Goal: Information Seeking & Learning: Check status

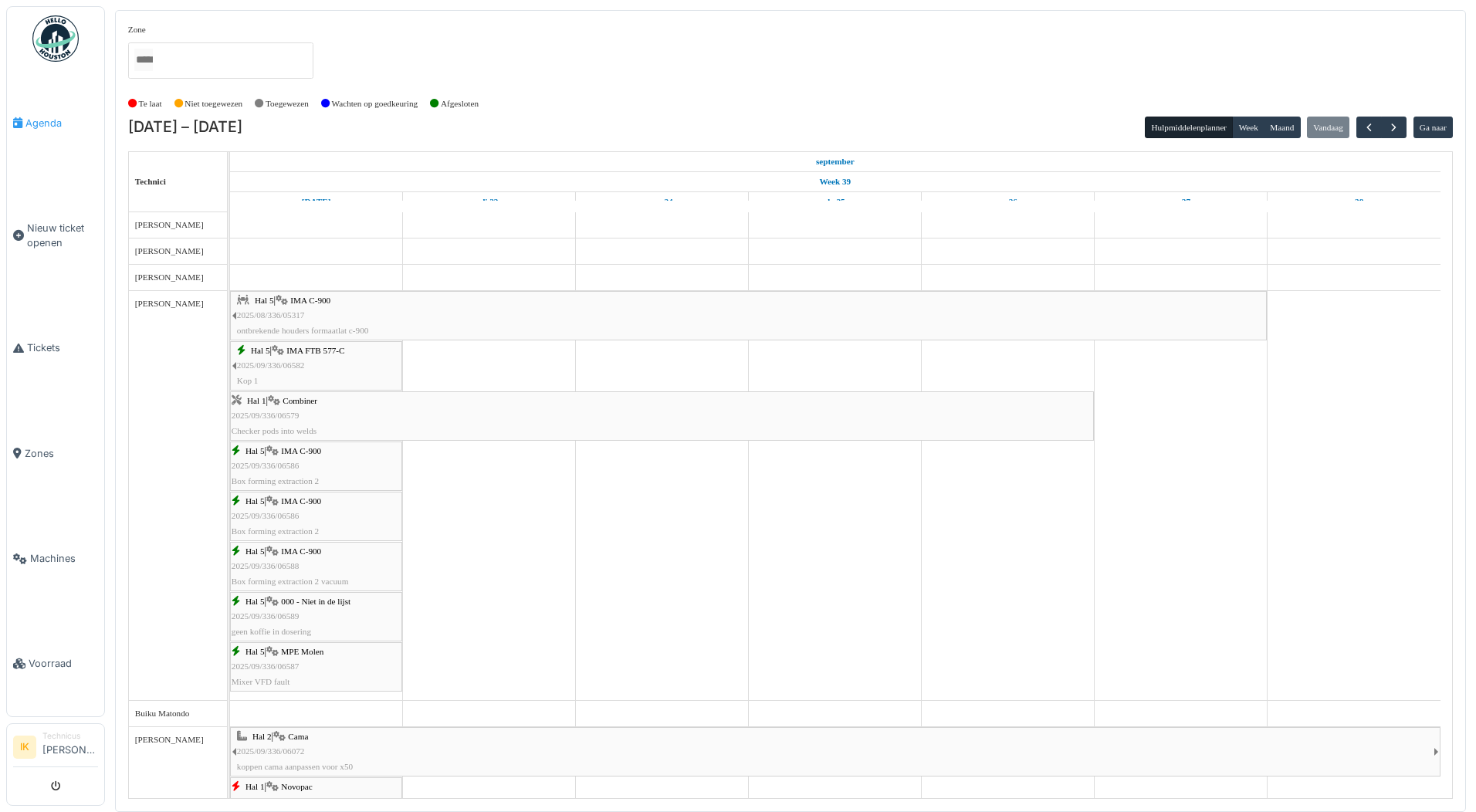
click at [38, 120] on span "Agenda" at bounding box center [62, 123] width 72 height 14
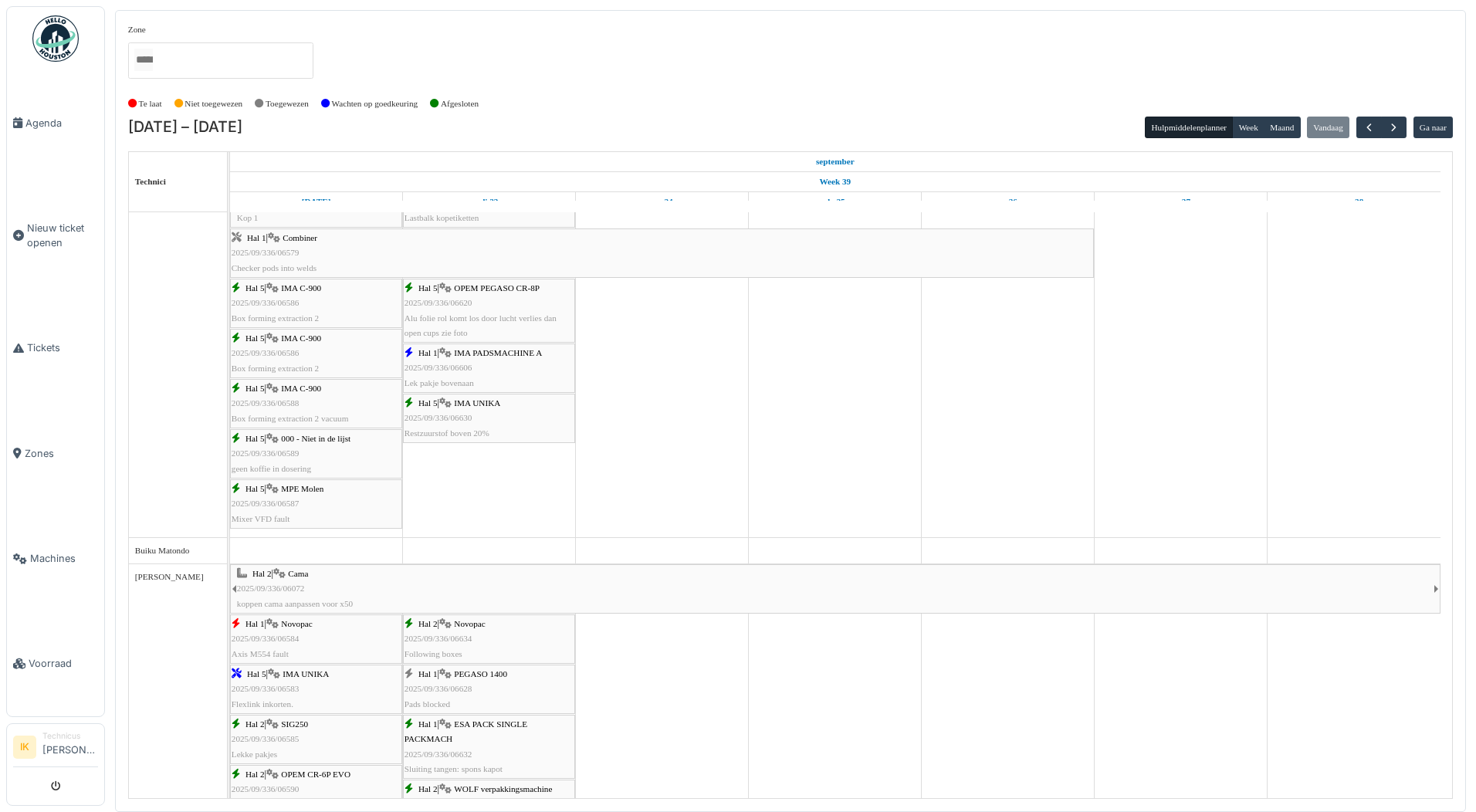
scroll to position [463, 0]
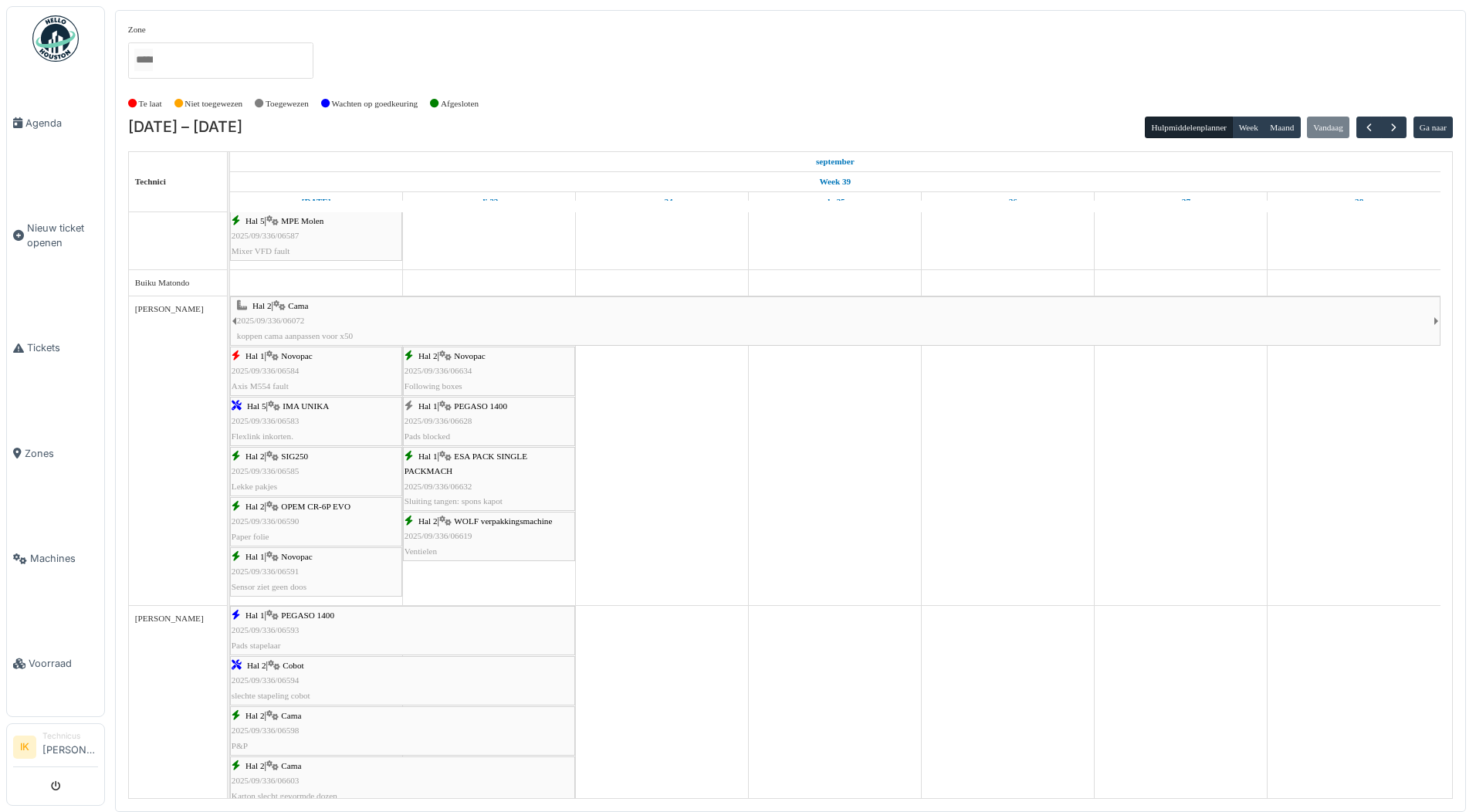
click at [536, 408] on div "Hal 1 | PEGASO 1400 2025/09/336/06628 Pads blocked" at bounding box center [489, 421] width 169 height 45
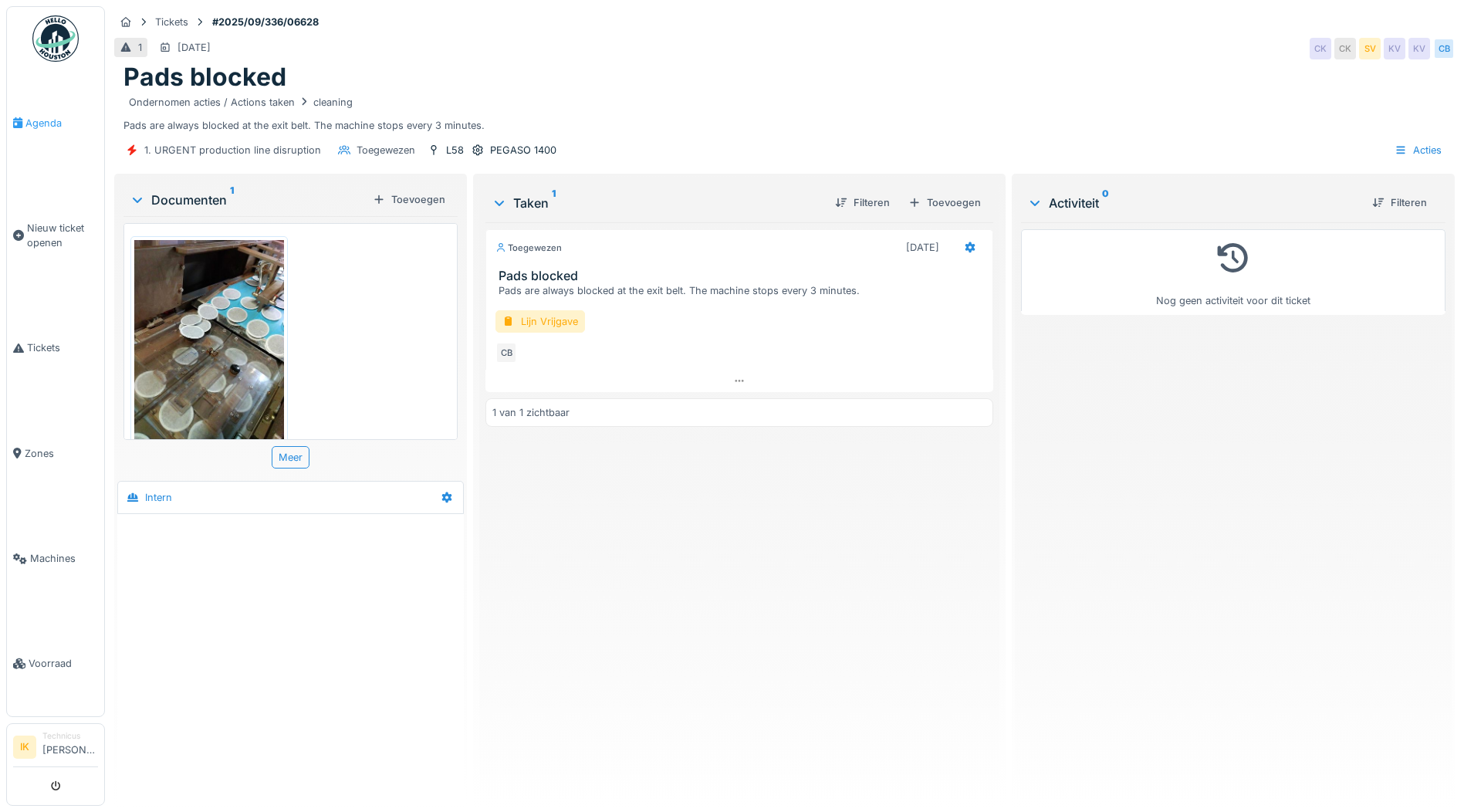
click at [32, 118] on span "Agenda" at bounding box center [62, 123] width 72 height 14
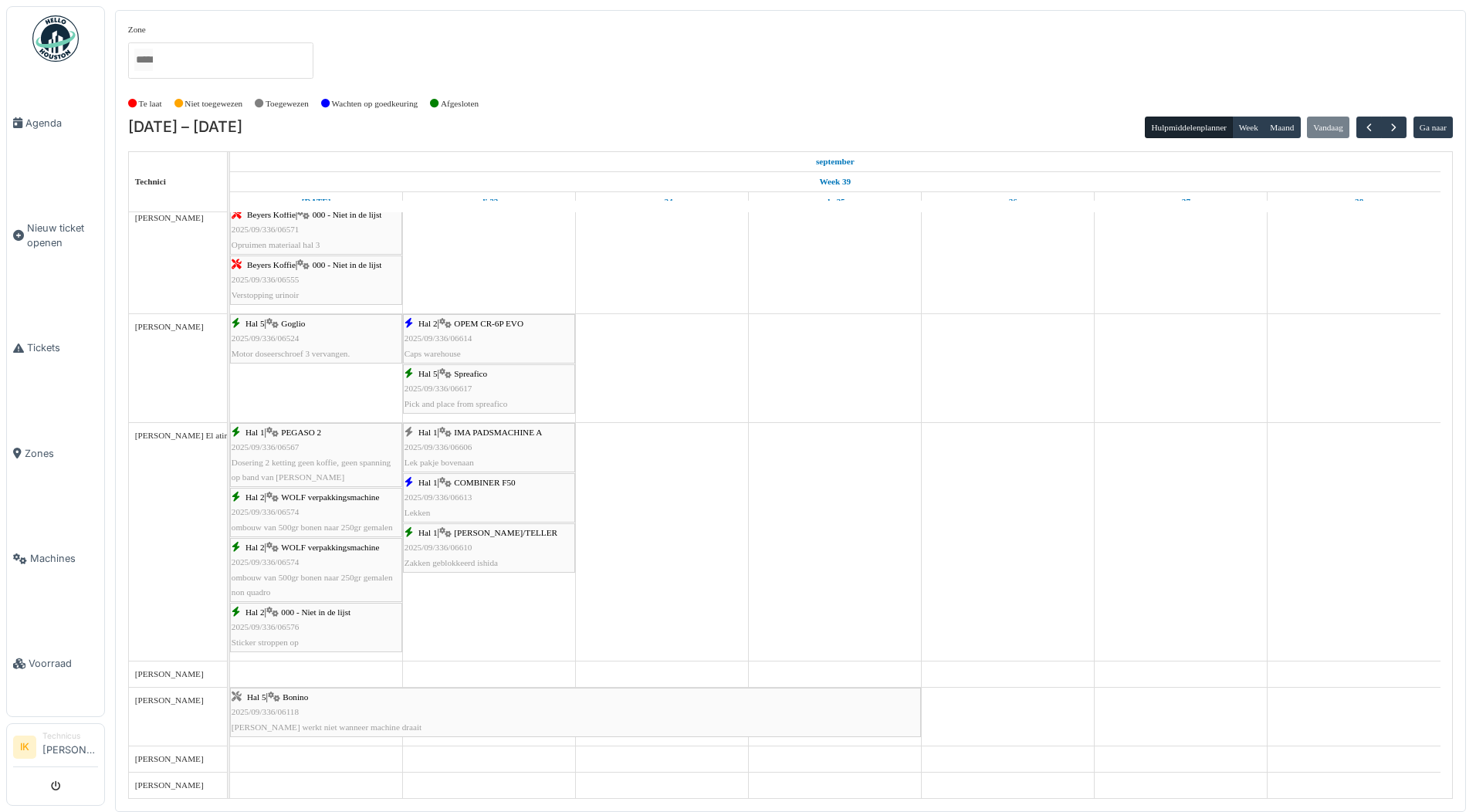
scroll to position [1565, 0]
click at [468, 551] on span "2025/09/336/06610" at bounding box center [438, 549] width 68 height 10
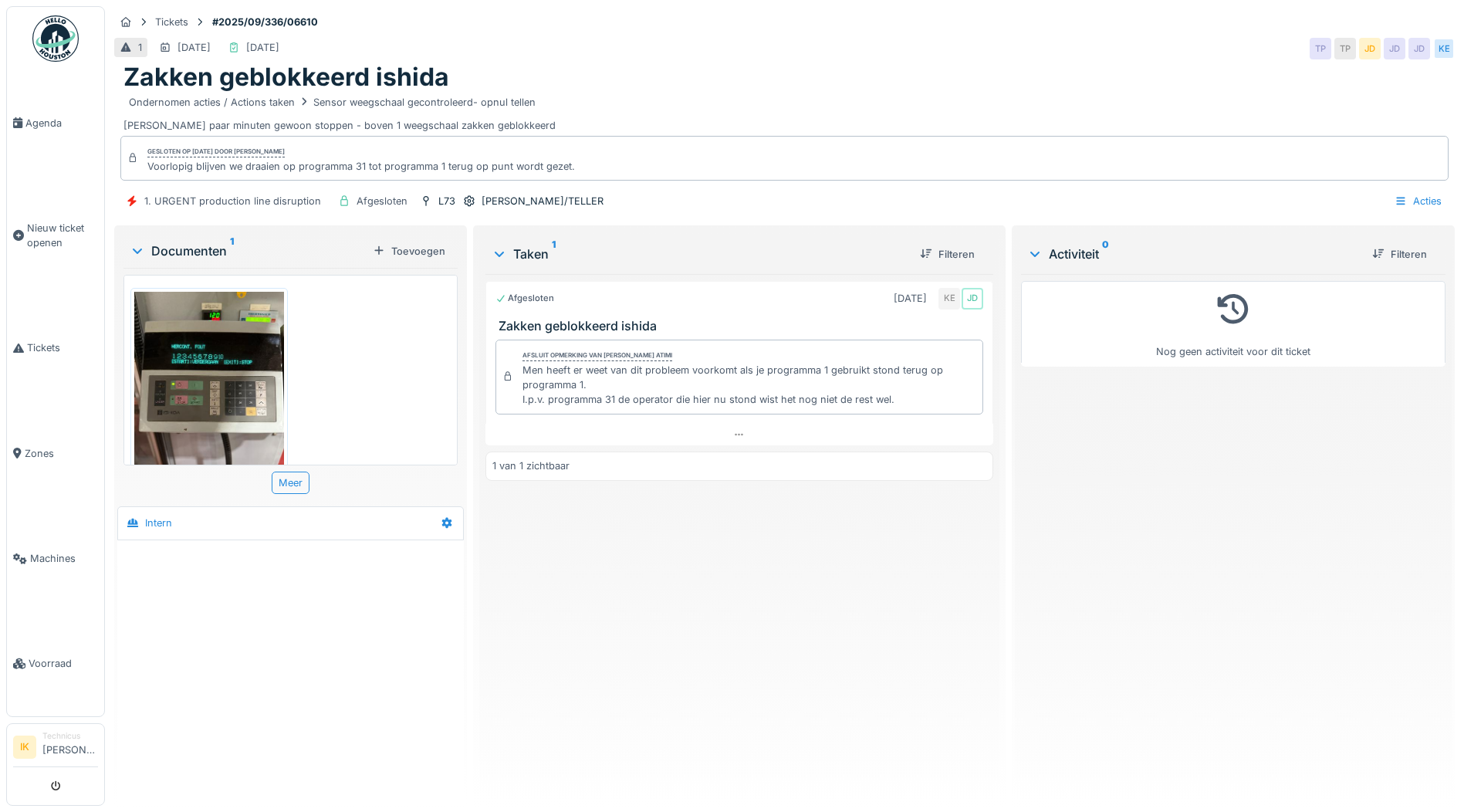
click at [227, 368] on img at bounding box center [209, 392] width 150 height 199
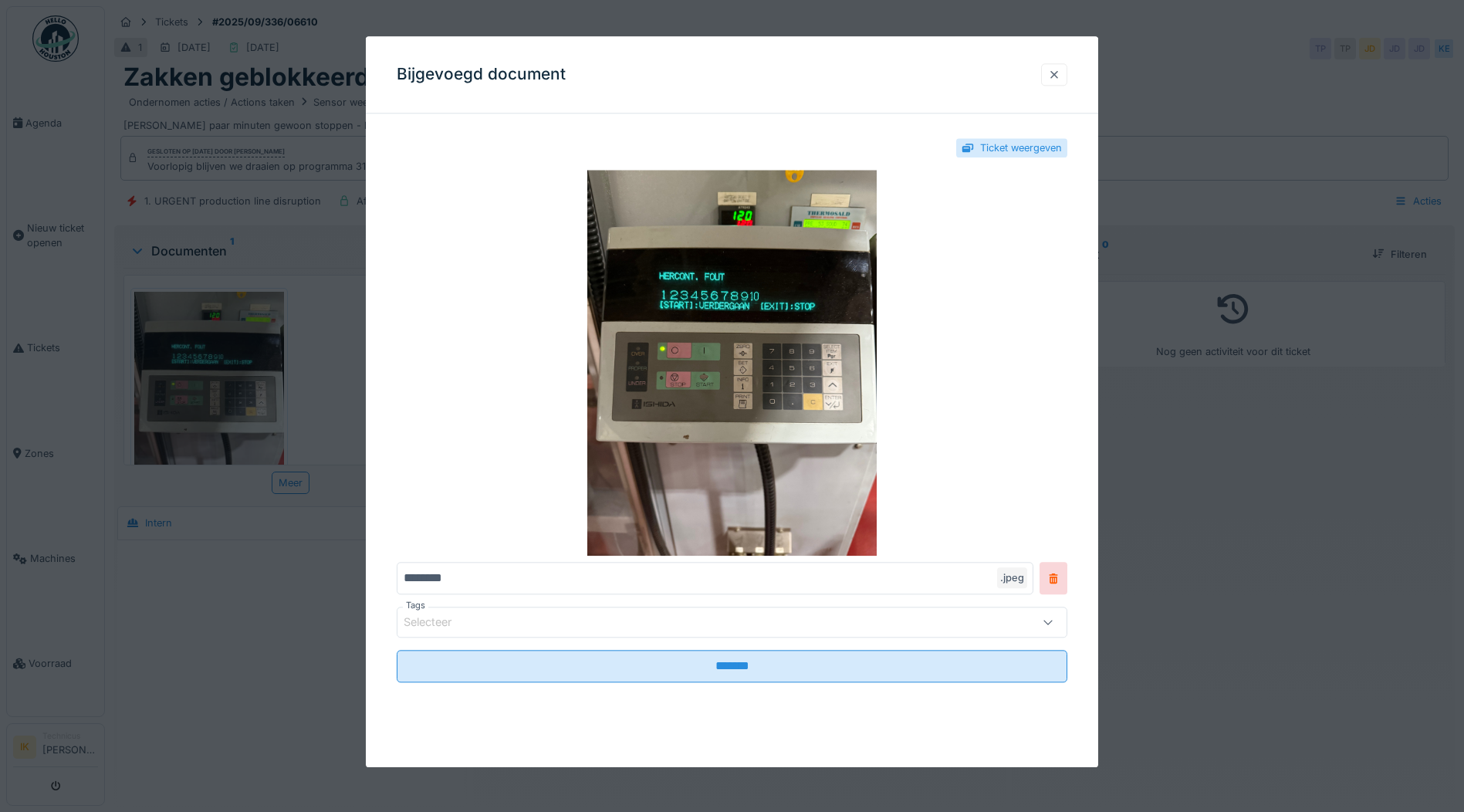
click at [1059, 74] on div at bounding box center [1053, 74] width 12 height 14
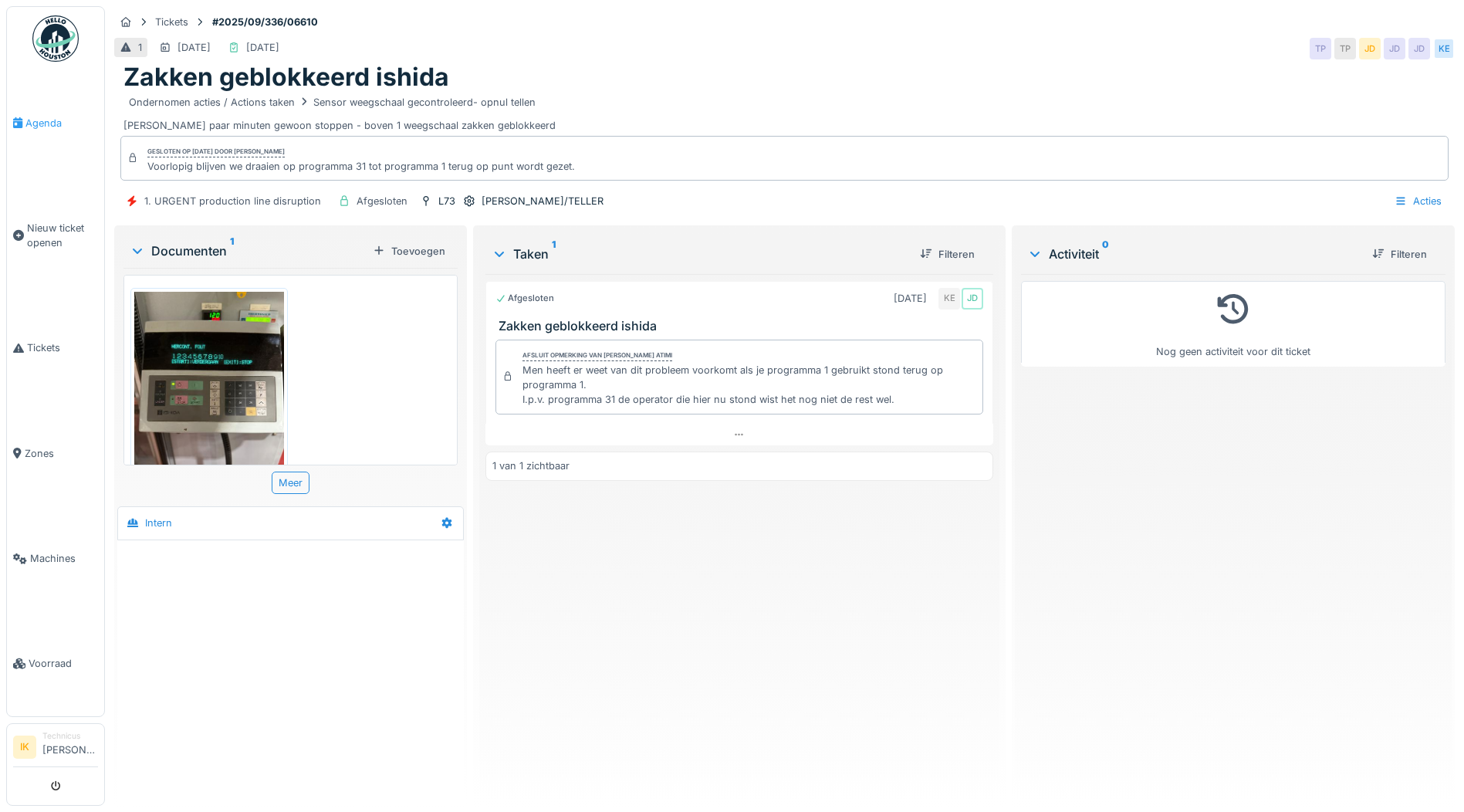
click at [47, 122] on span "Agenda" at bounding box center [62, 123] width 72 height 14
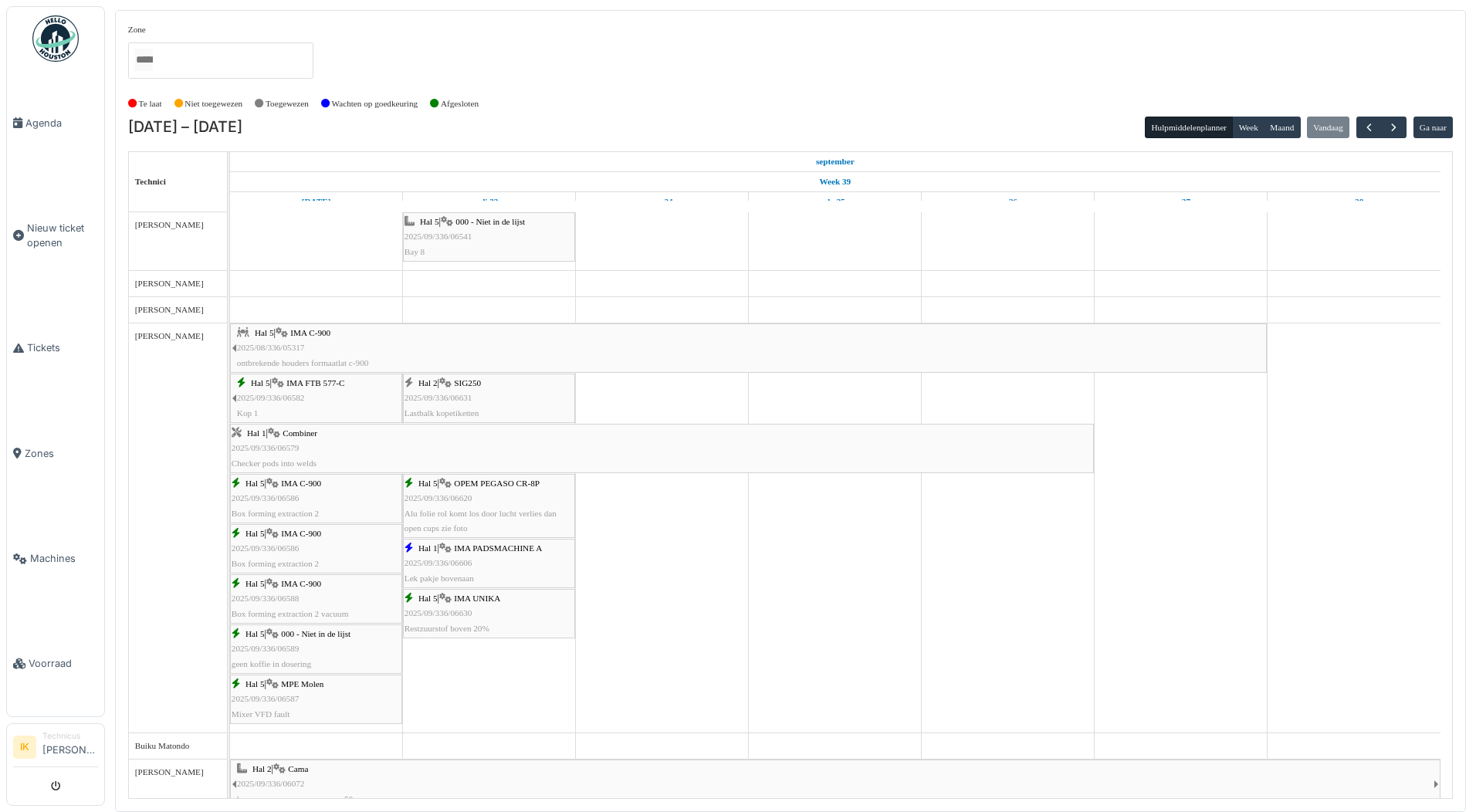
click at [463, 506] on div "Hal 5 | OPEM PEGASO CR-8P 2025/09/336/06620 Alu folie rol komt los door lucht v…" at bounding box center [489, 506] width 169 height 59
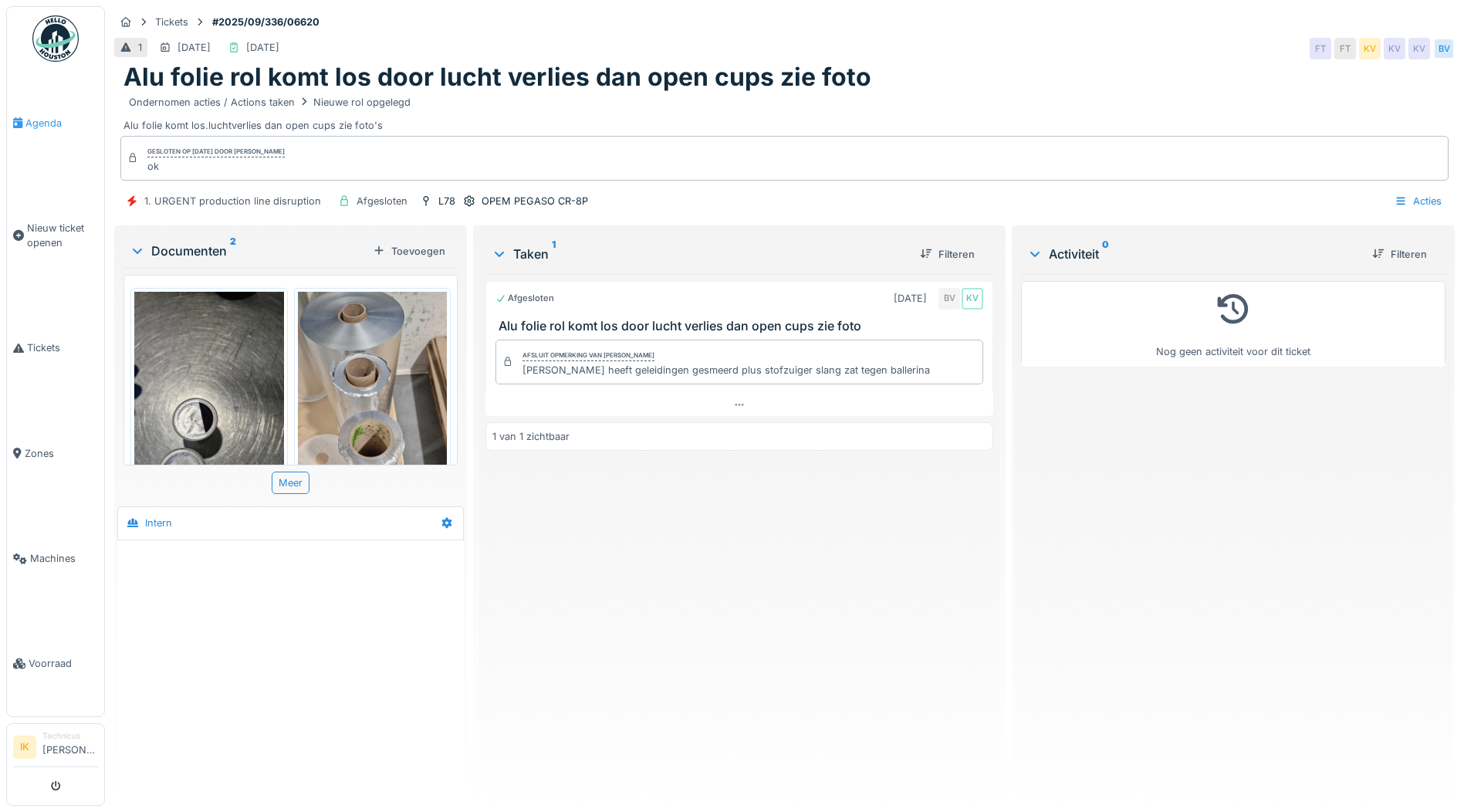
click at [39, 116] on span "Agenda" at bounding box center [62, 123] width 72 height 14
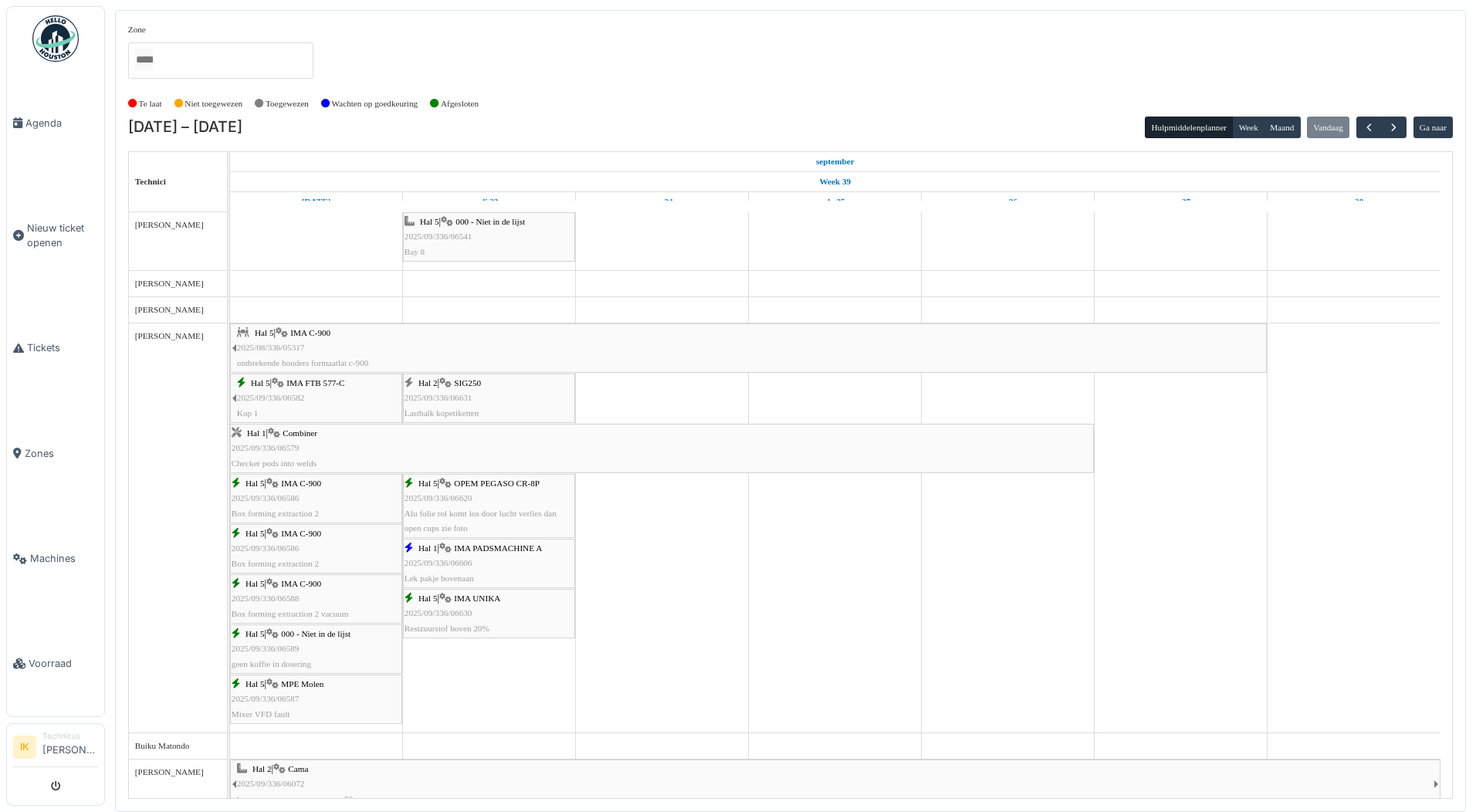
click at [469, 559] on span "2025/09/336/06606" at bounding box center [438, 563] width 68 height 10
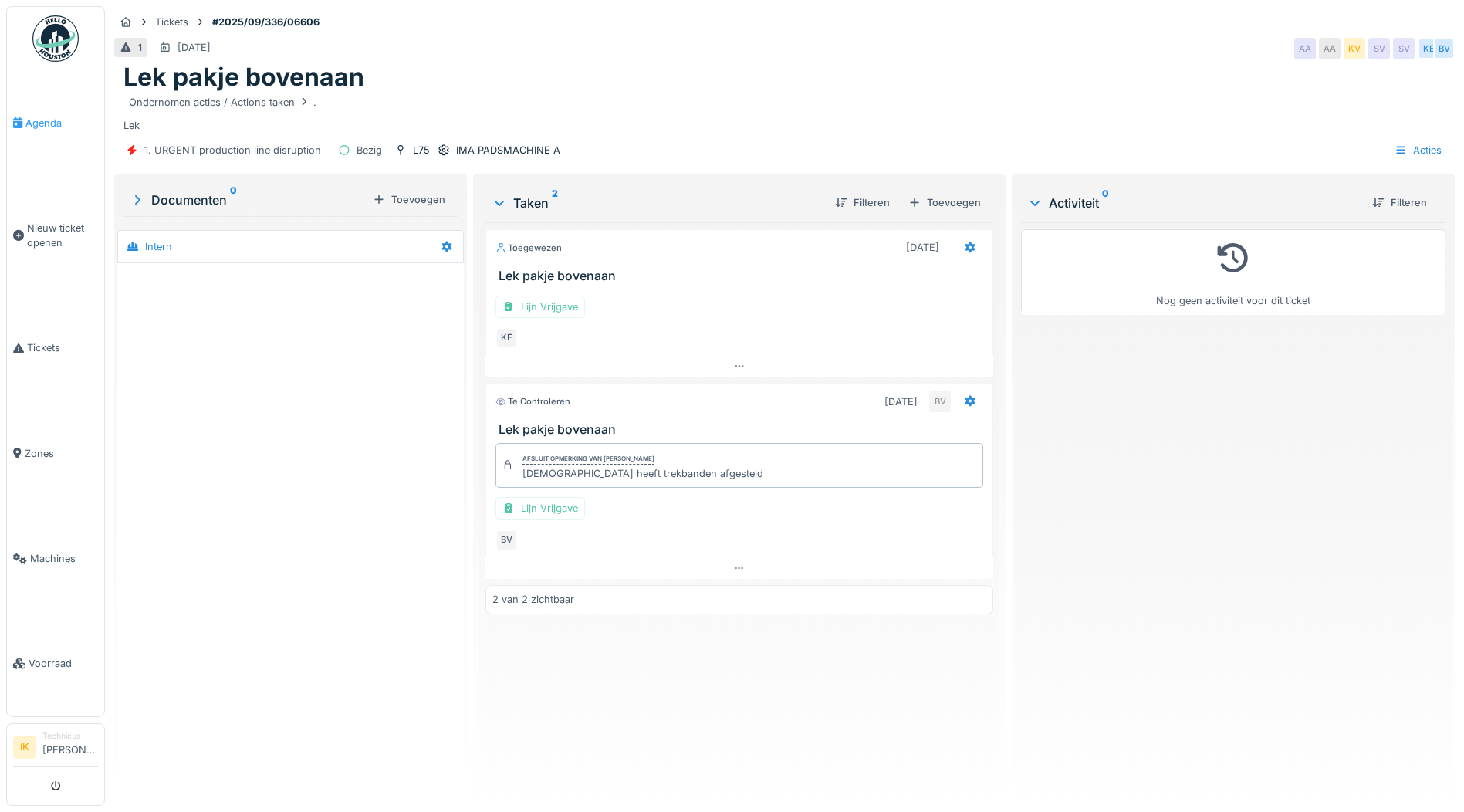
click at [29, 122] on span "Agenda" at bounding box center [62, 123] width 72 height 14
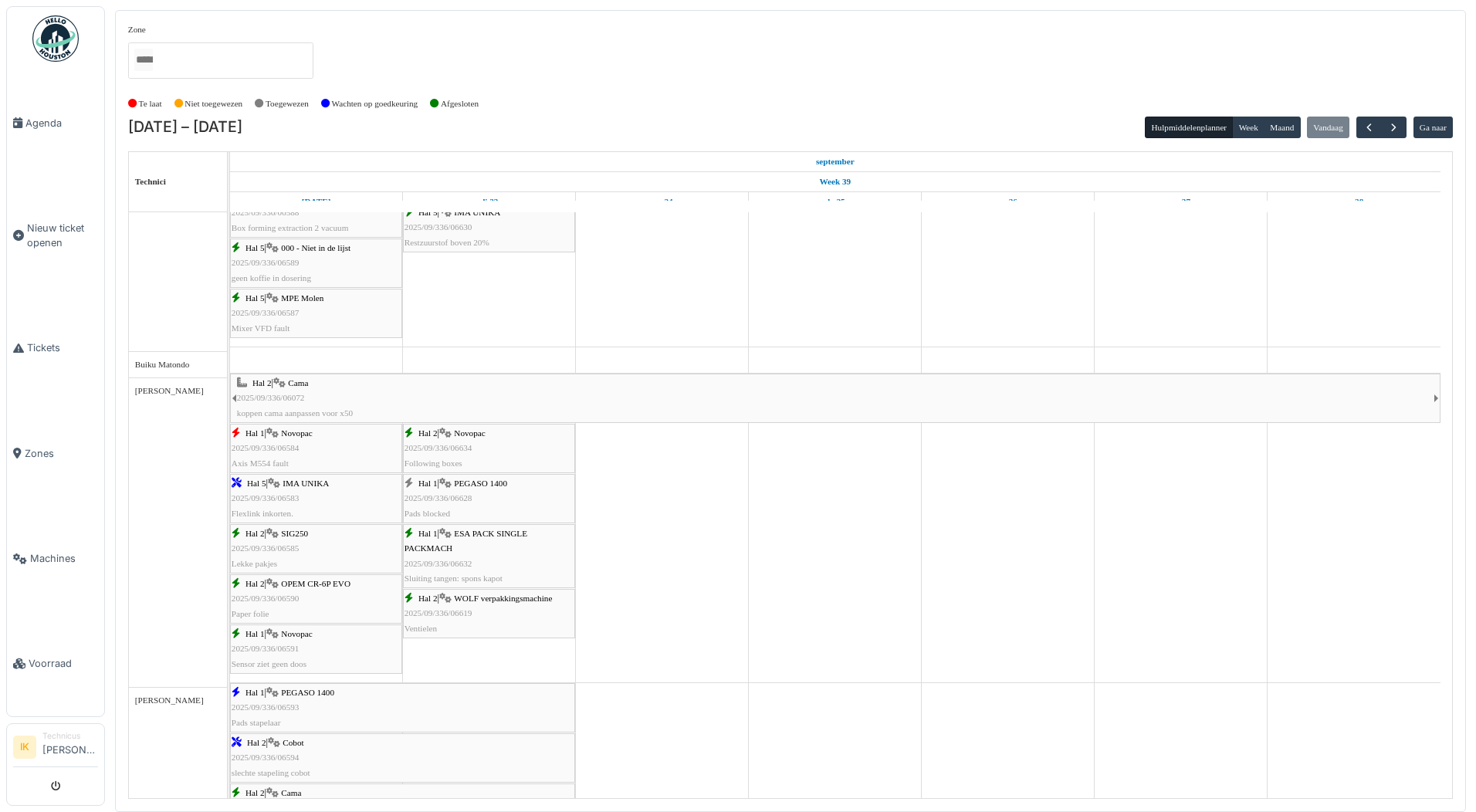
scroll to position [386, 0]
click at [450, 617] on span "2025/09/336/06619" at bounding box center [438, 613] width 68 height 10
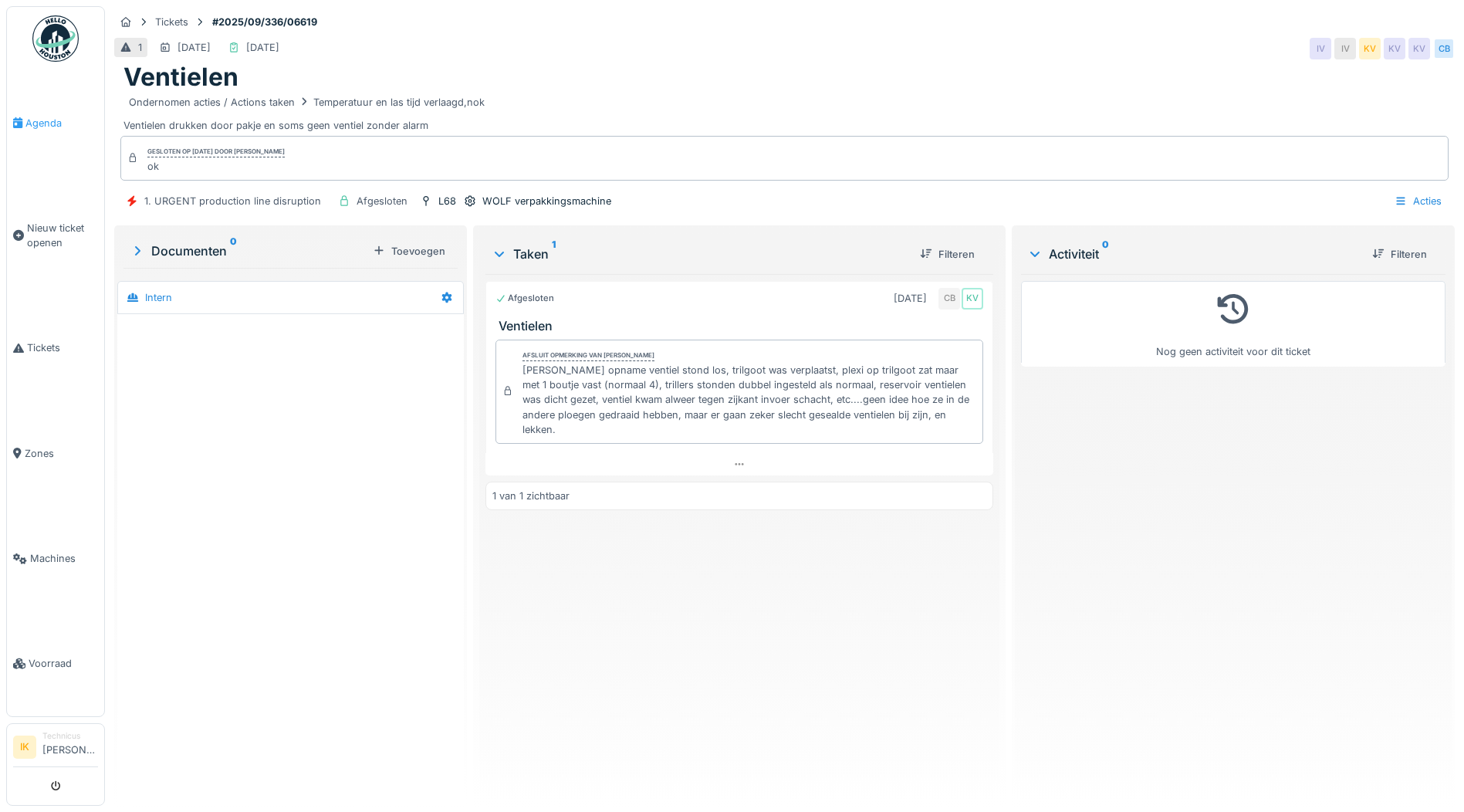
click at [47, 118] on span "Agenda" at bounding box center [62, 123] width 72 height 14
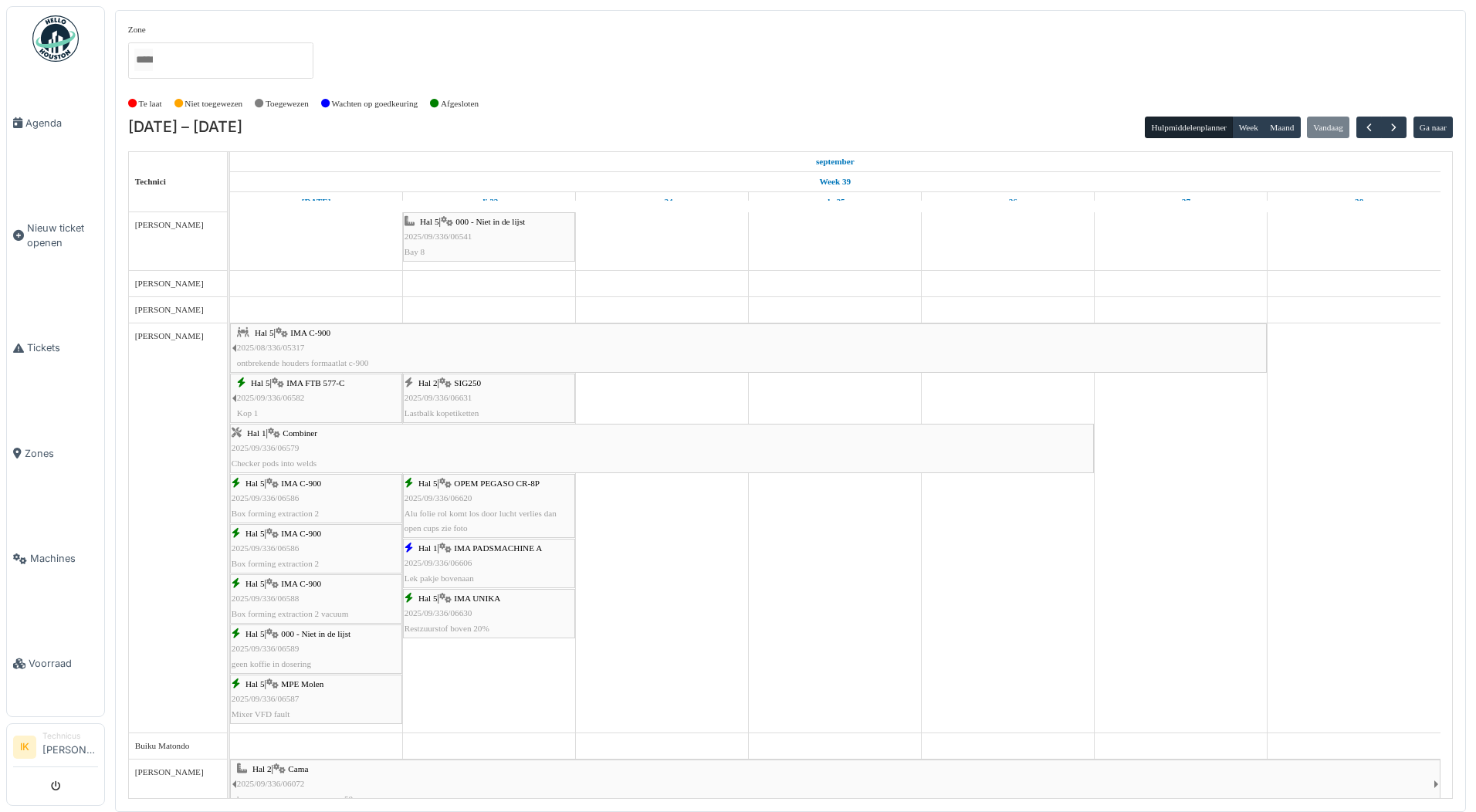
click at [443, 605] on div "Hal 5 | IMA UNIKA 2025/09/336/06630 Restzuurstof boven 20%" at bounding box center [489, 613] width 169 height 45
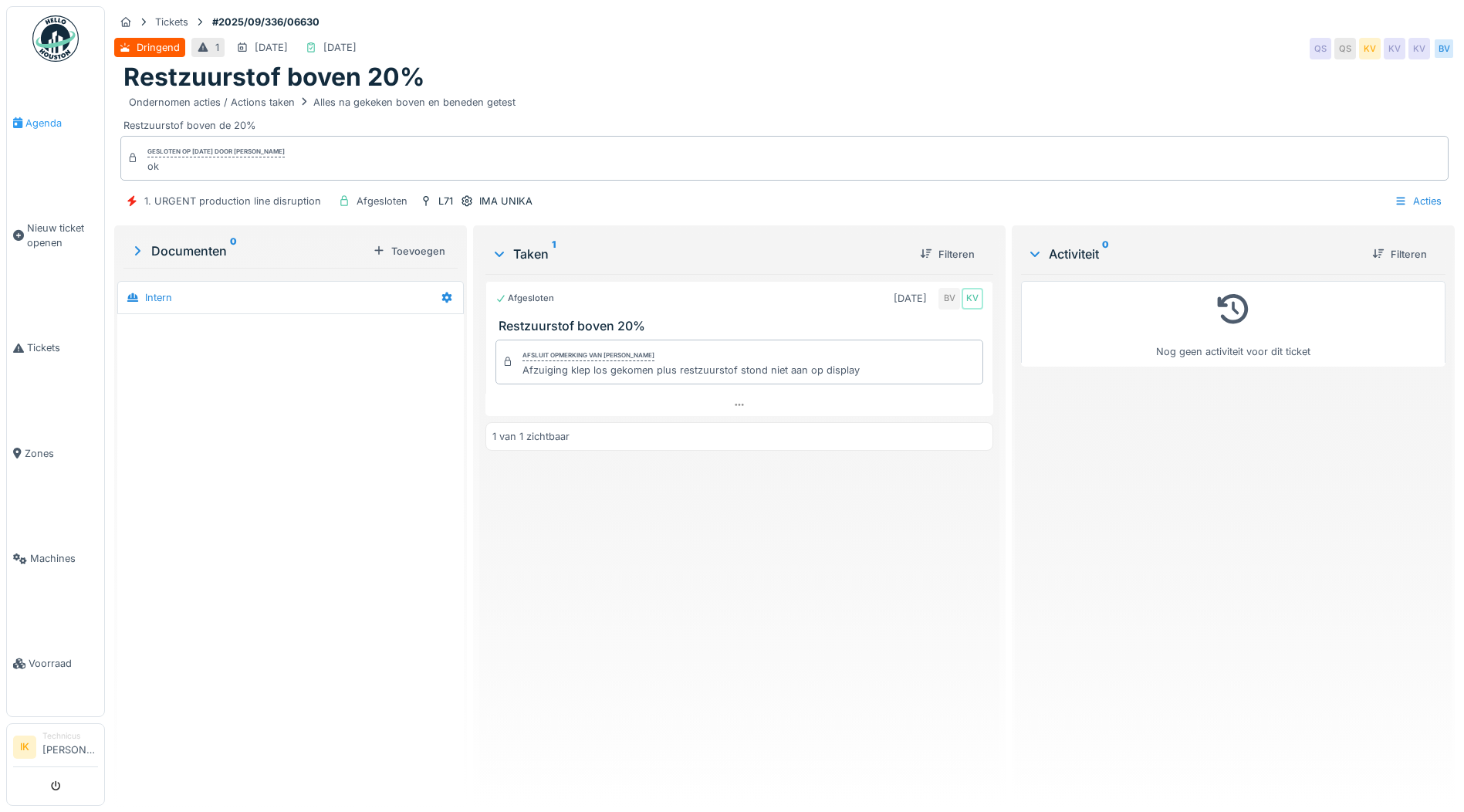
click at [32, 122] on span "Agenda" at bounding box center [62, 123] width 72 height 14
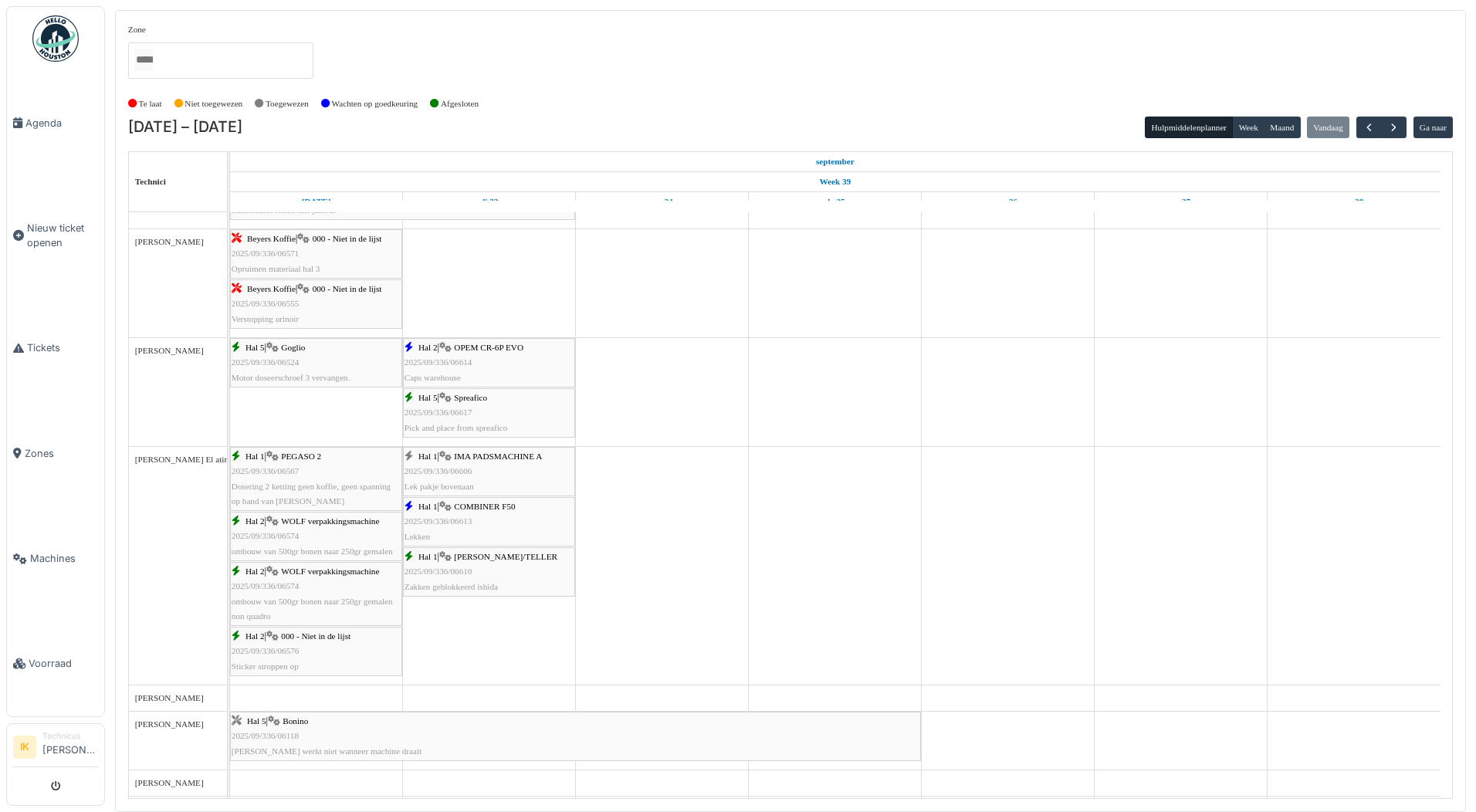
click at [452, 360] on span "2025/09/336/06614" at bounding box center [438, 362] width 68 height 10
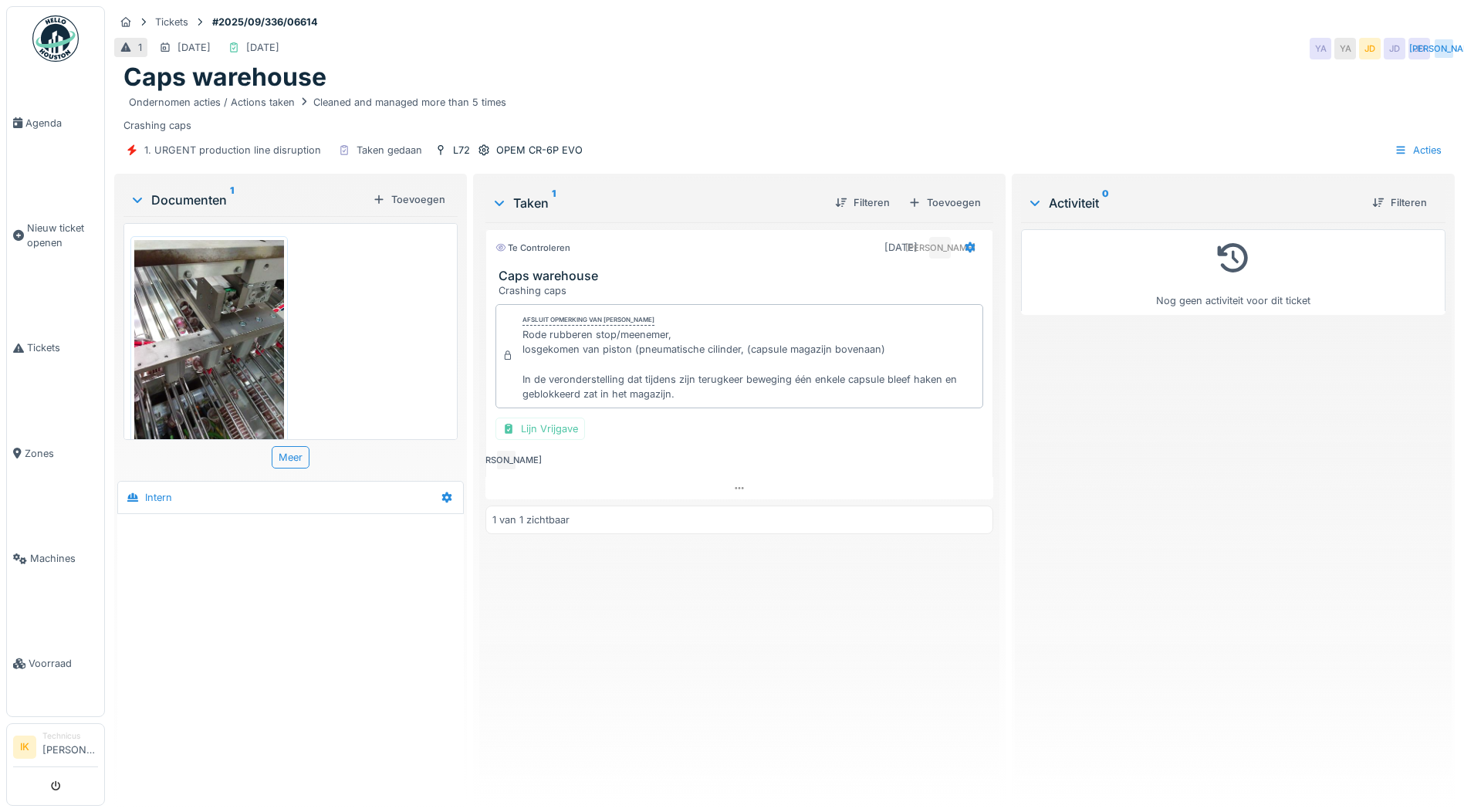
click at [226, 335] on img at bounding box center [209, 339] width 150 height 199
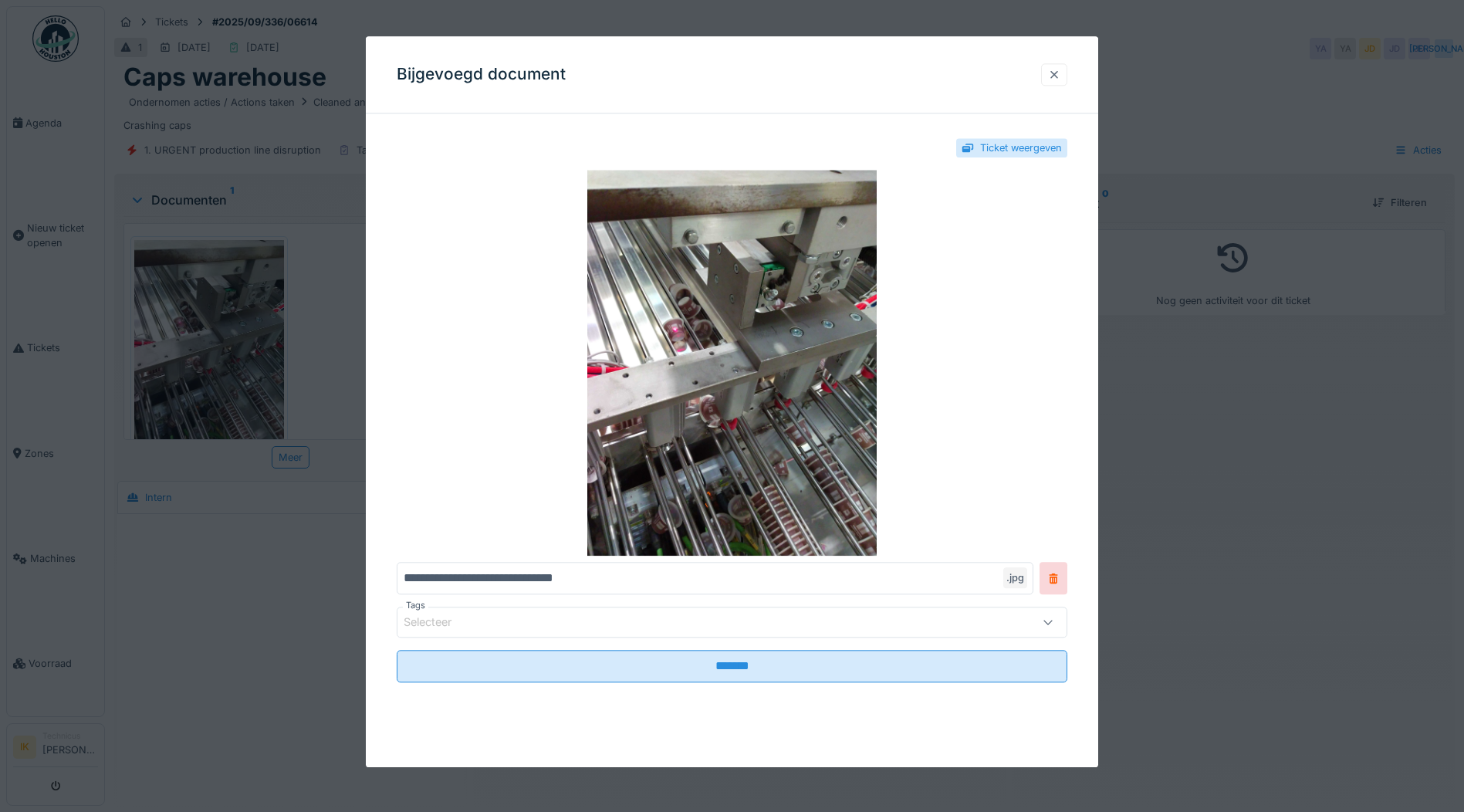
click at [1058, 76] on div at bounding box center [1053, 74] width 12 height 14
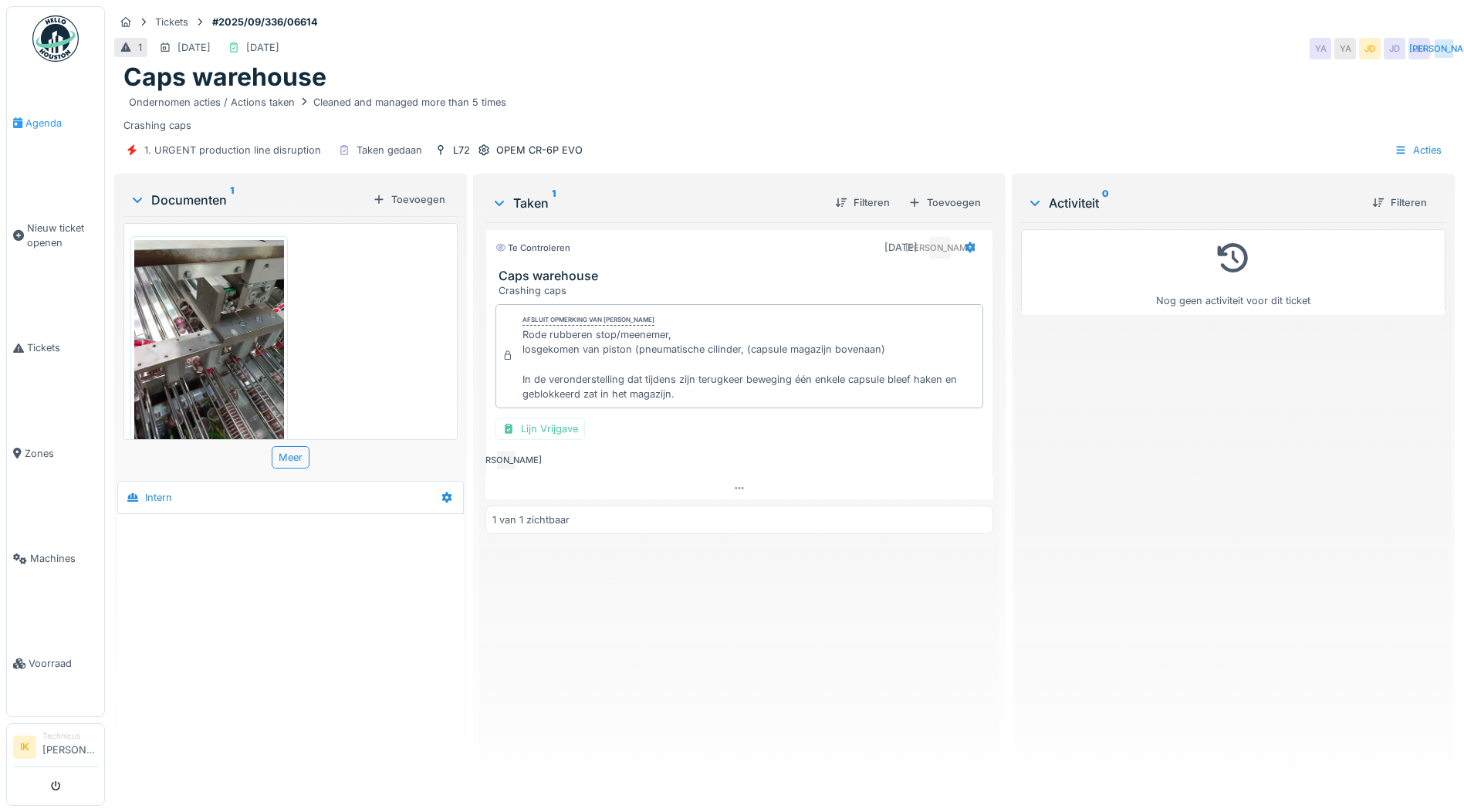
click at [44, 117] on span "Agenda" at bounding box center [62, 123] width 72 height 14
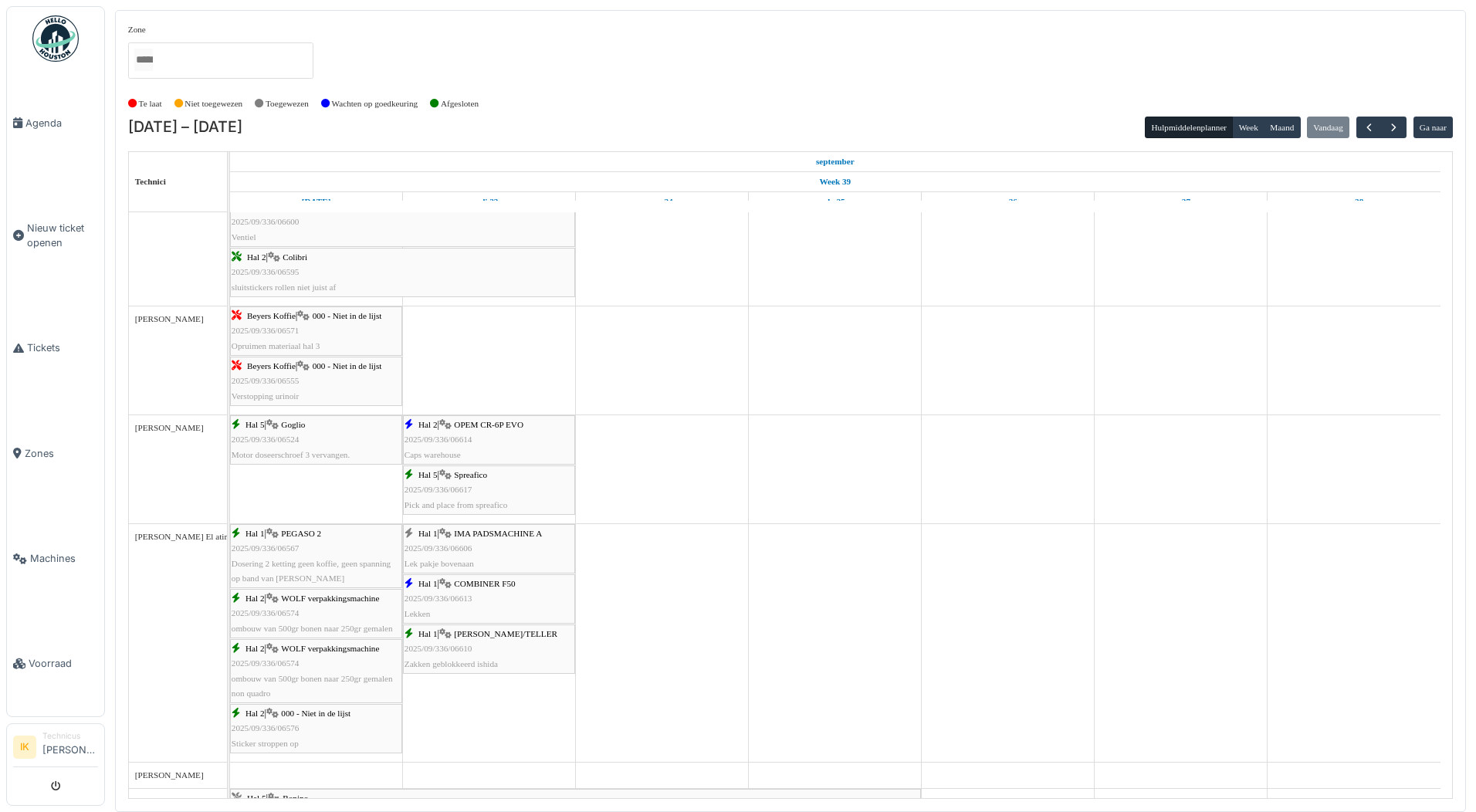
click at [454, 490] on span "2025/09/336/06617" at bounding box center [438, 490] width 68 height 10
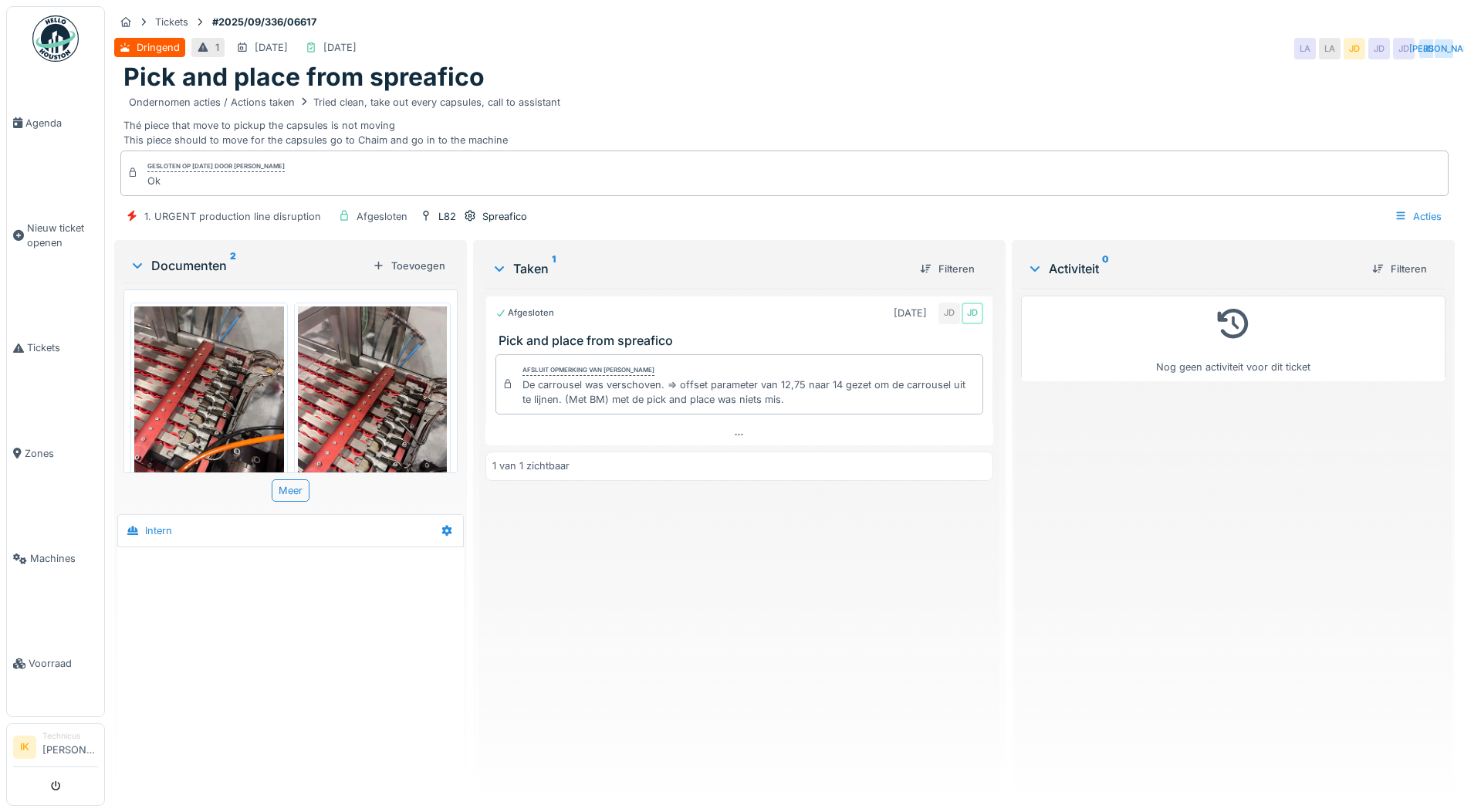
click at [221, 406] on img at bounding box center [209, 406] width 150 height 199
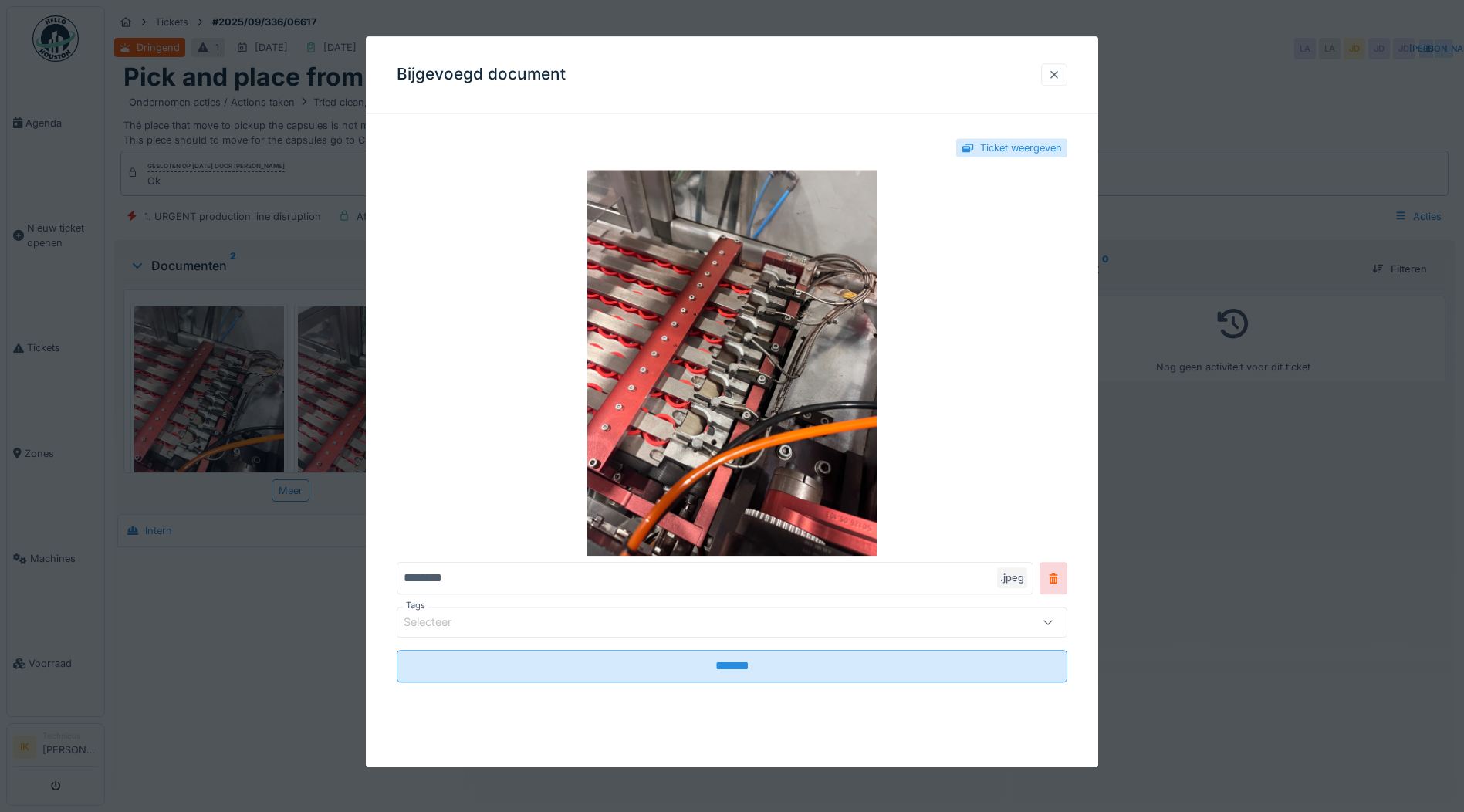
click at [1060, 73] on div at bounding box center [1053, 74] width 12 height 14
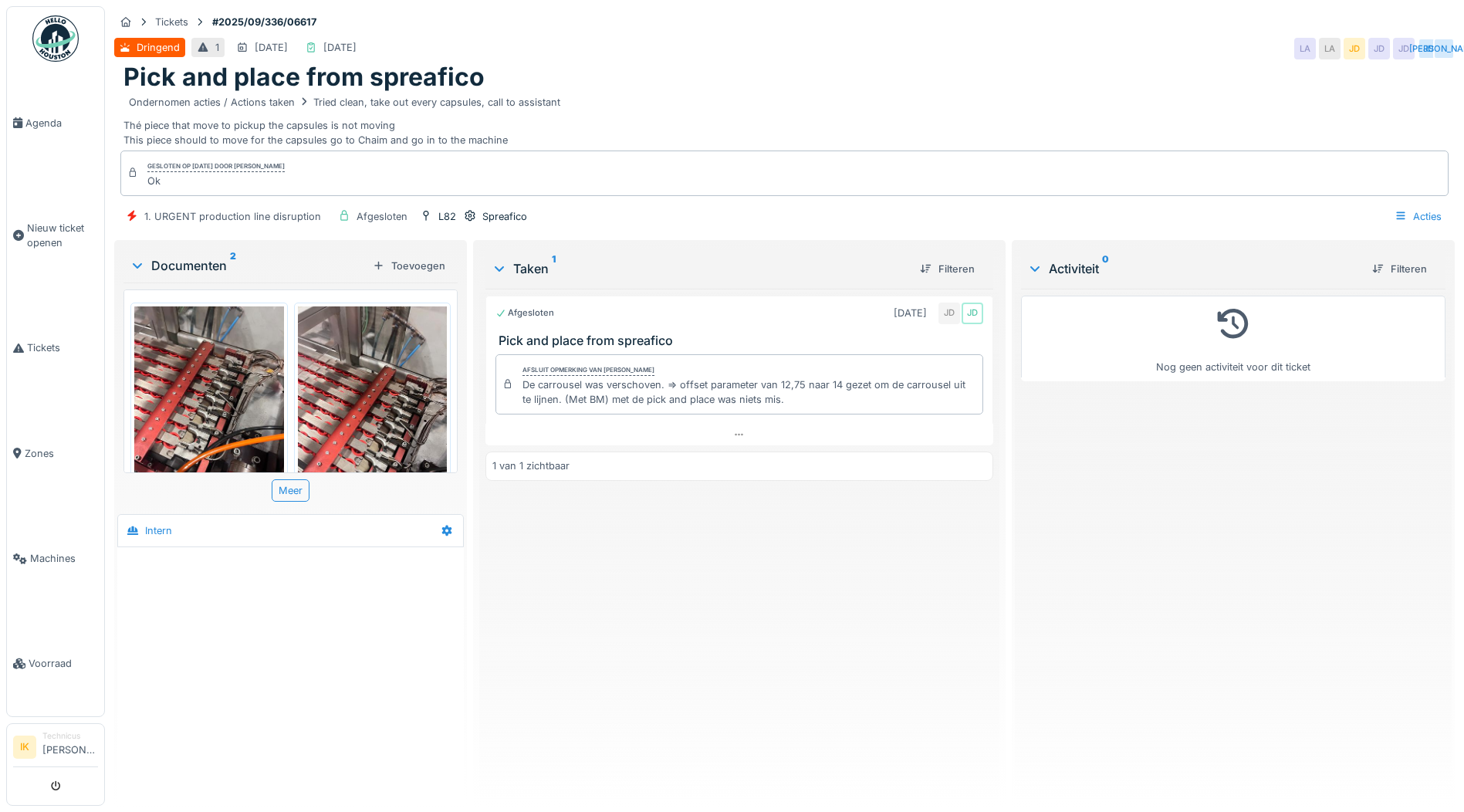
click at [383, 383] on img at bounding box center [372, 406] width 150 height 199
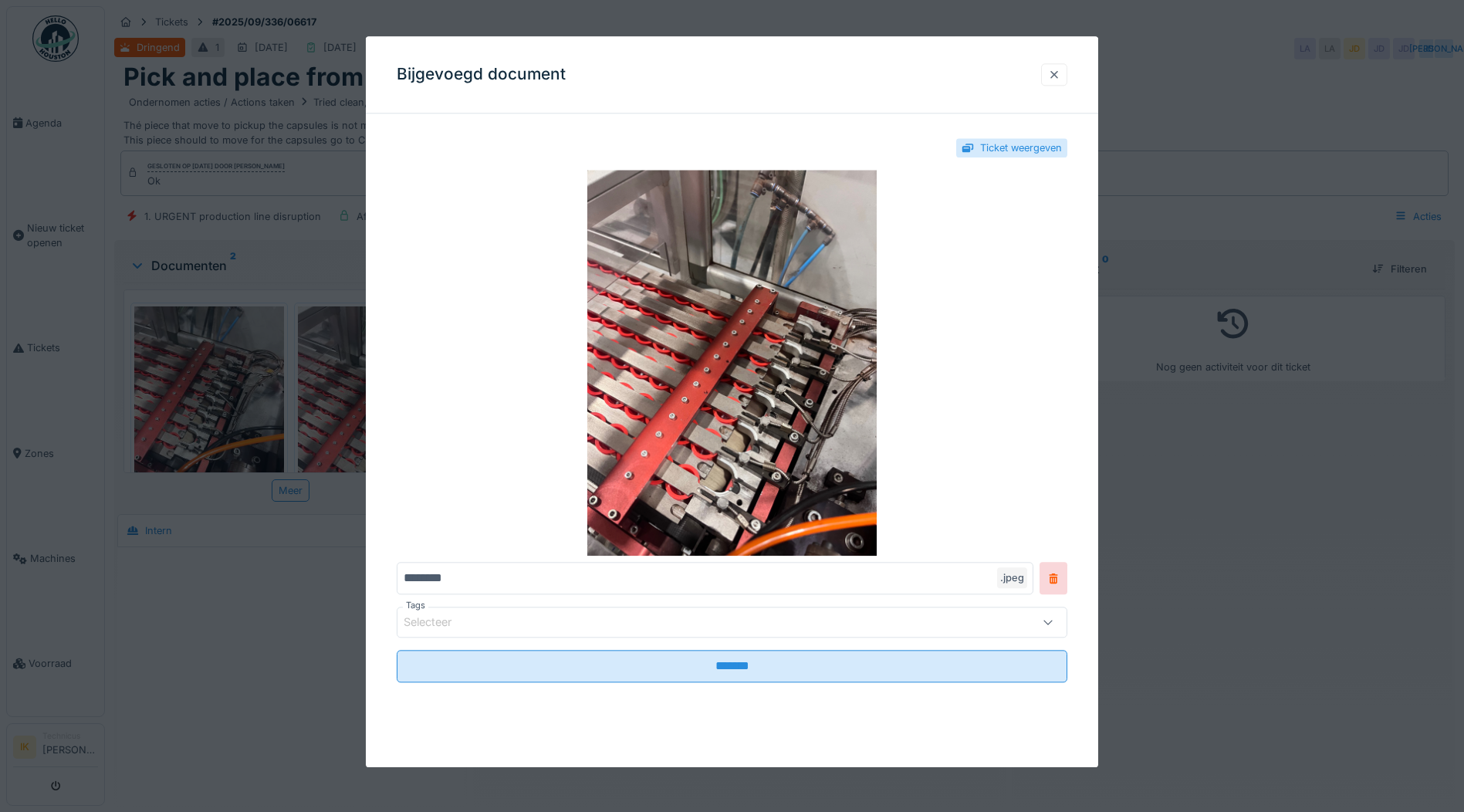
click at [1060, 76] on div at bounding box center [1053, 74] width 12 height 14
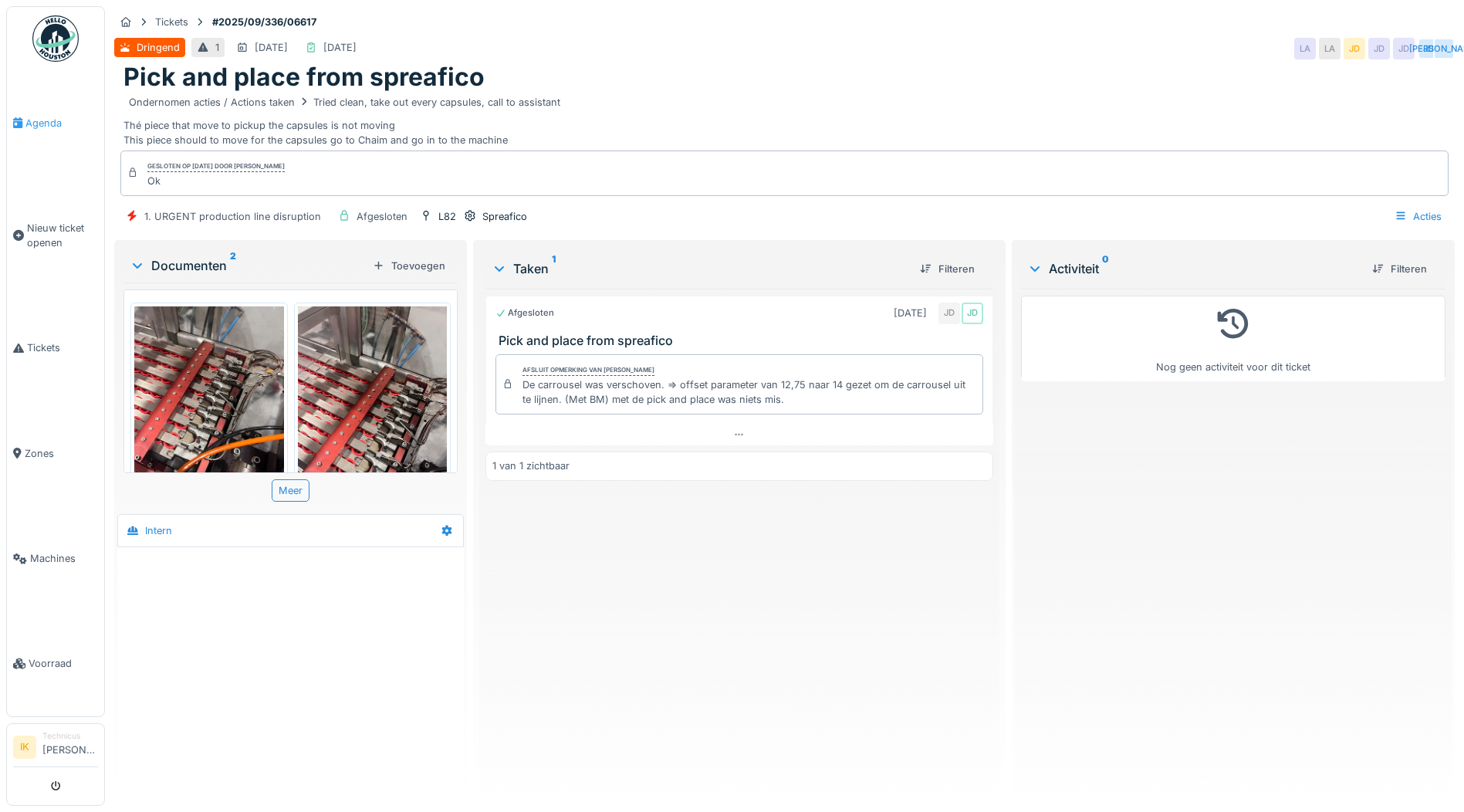
click at [47, 124] on span "Agenda" at bounding box center [62, 123] width 72 height 14
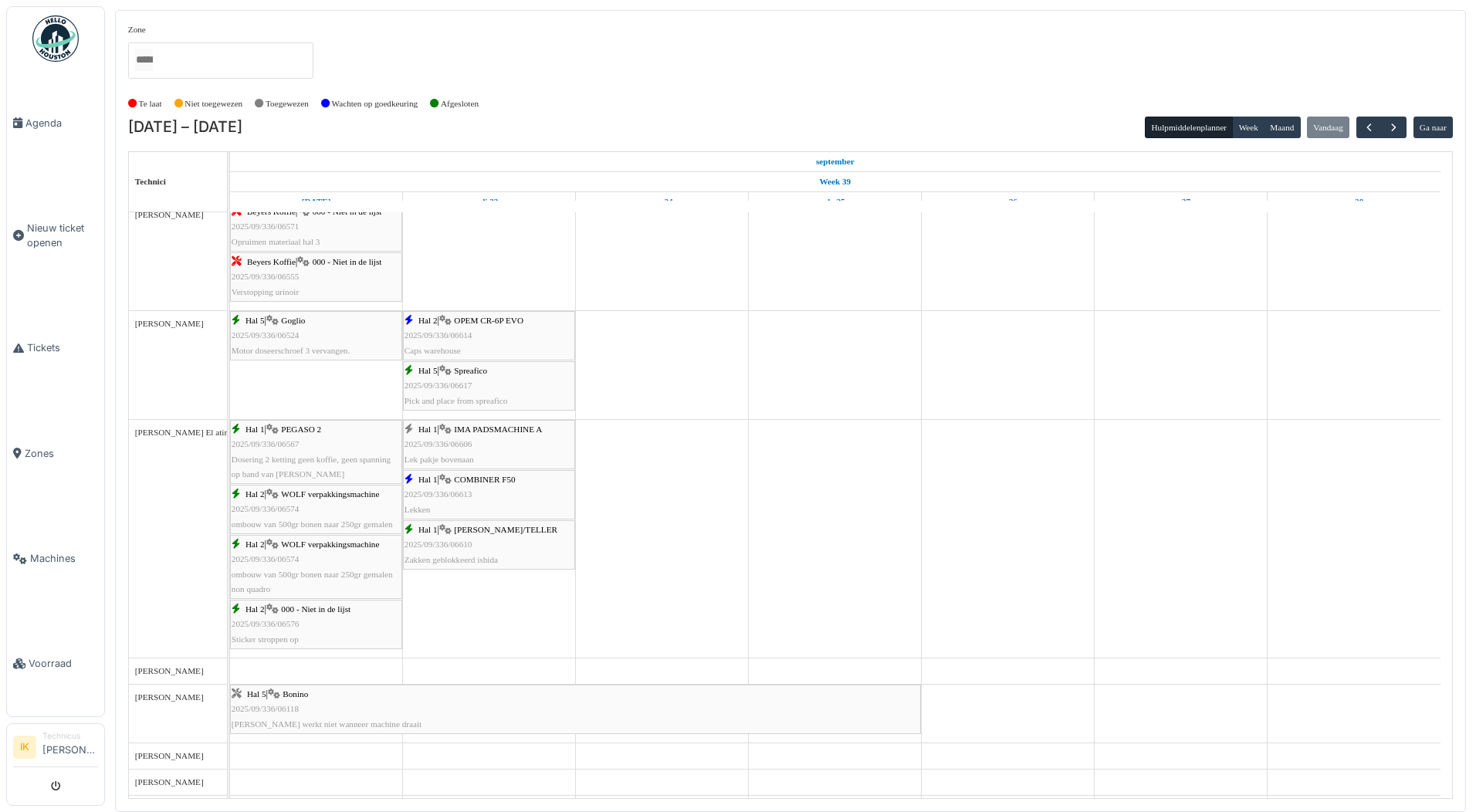
scroll to position [1543, 0]
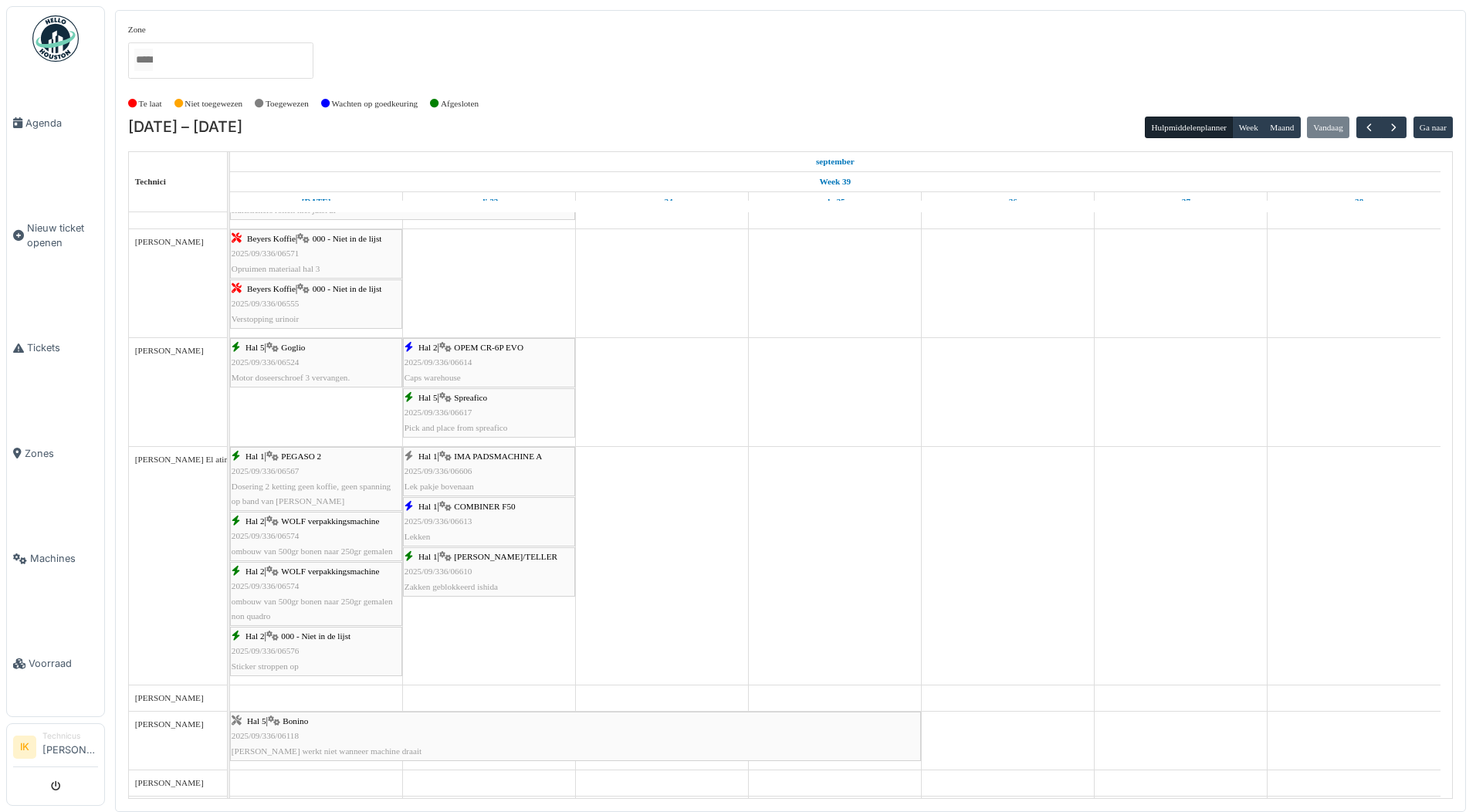
click at [484, 520] on div "Hal 1 | COMBINER F50 2025/09/336/06613 Lekken" at bounding box center [489, 522] width 169 height 45
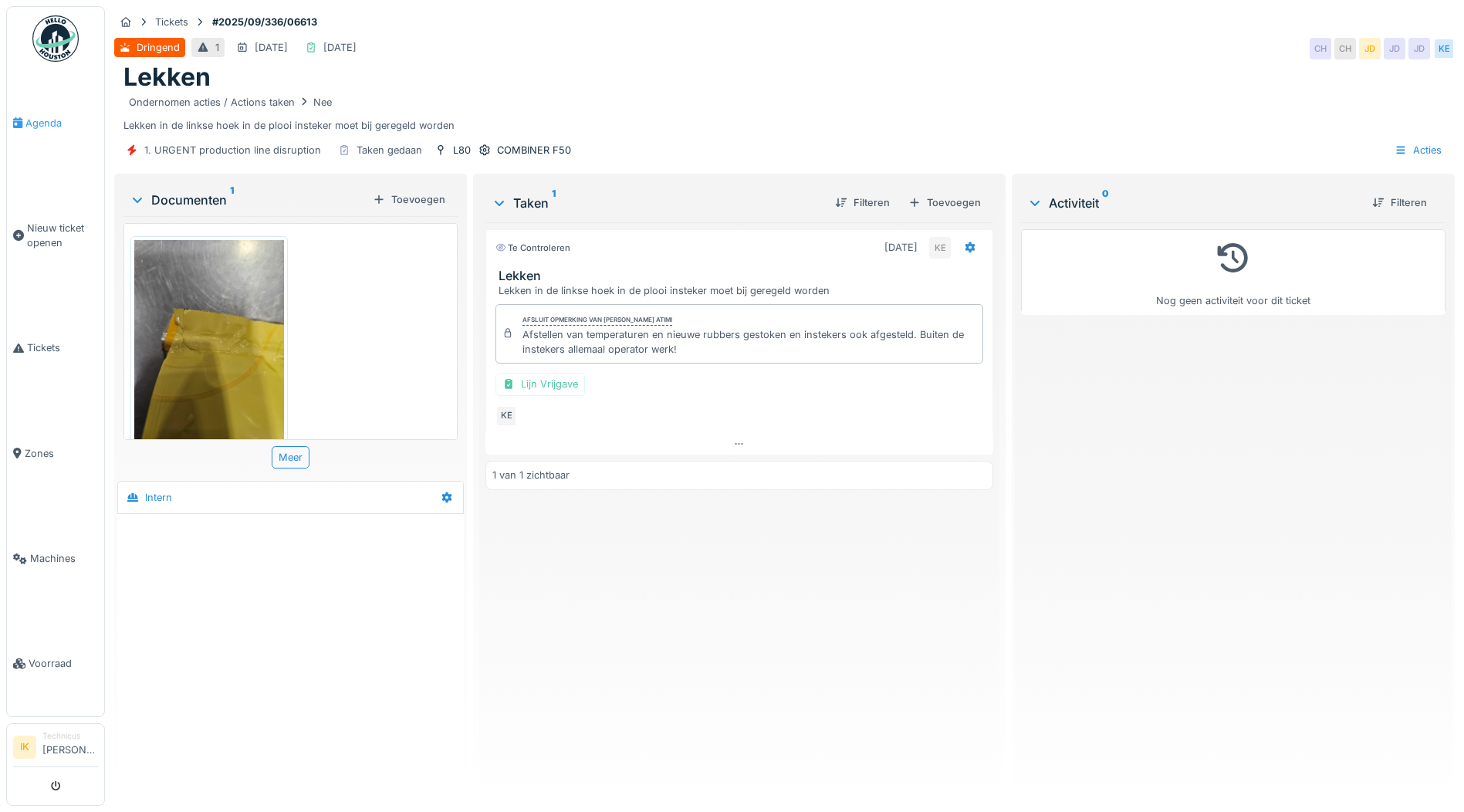
click at [31, 119] on span "Agenda" at bounding box center [62, 123] width 72 height 14
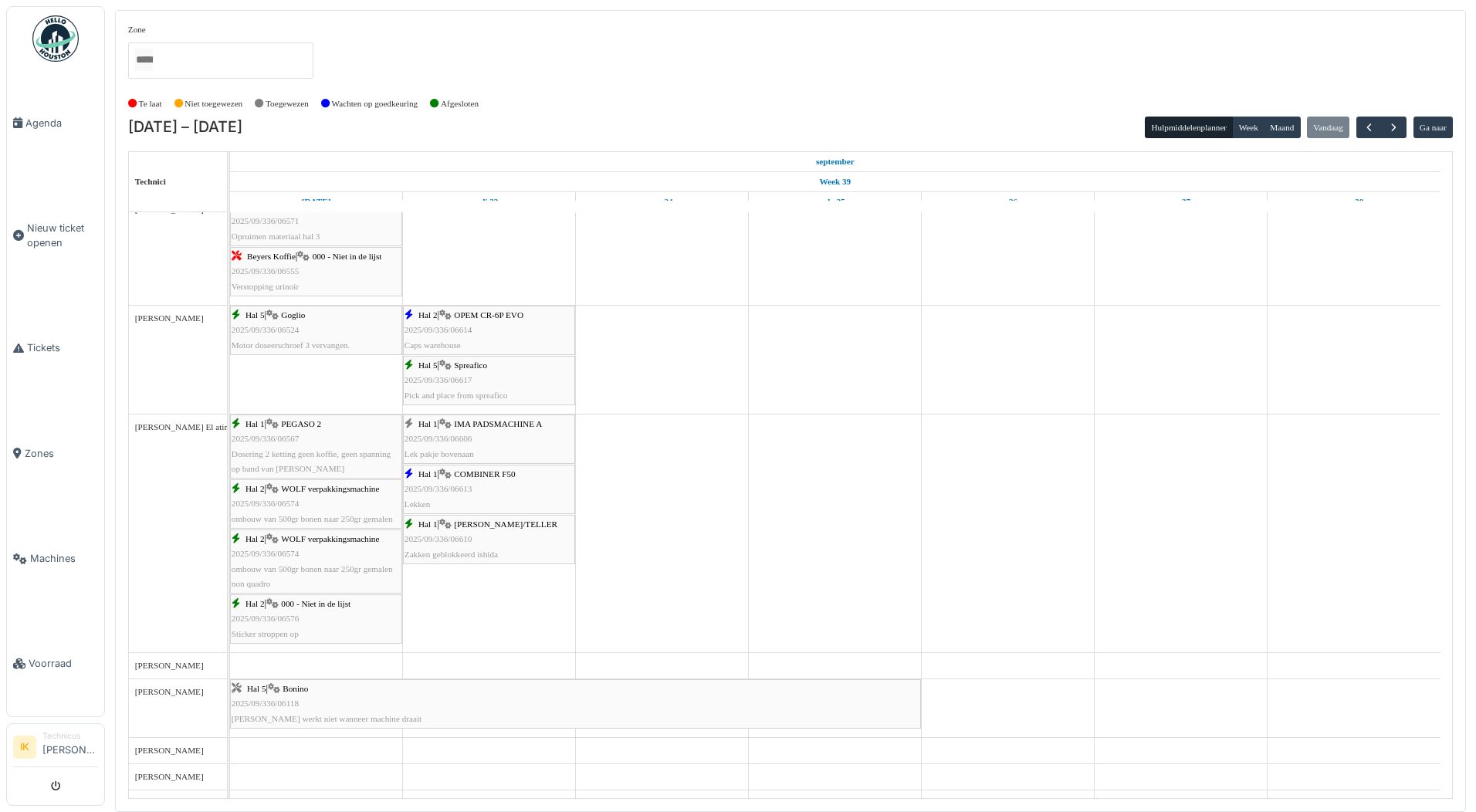
scroll to position [1620, 0]
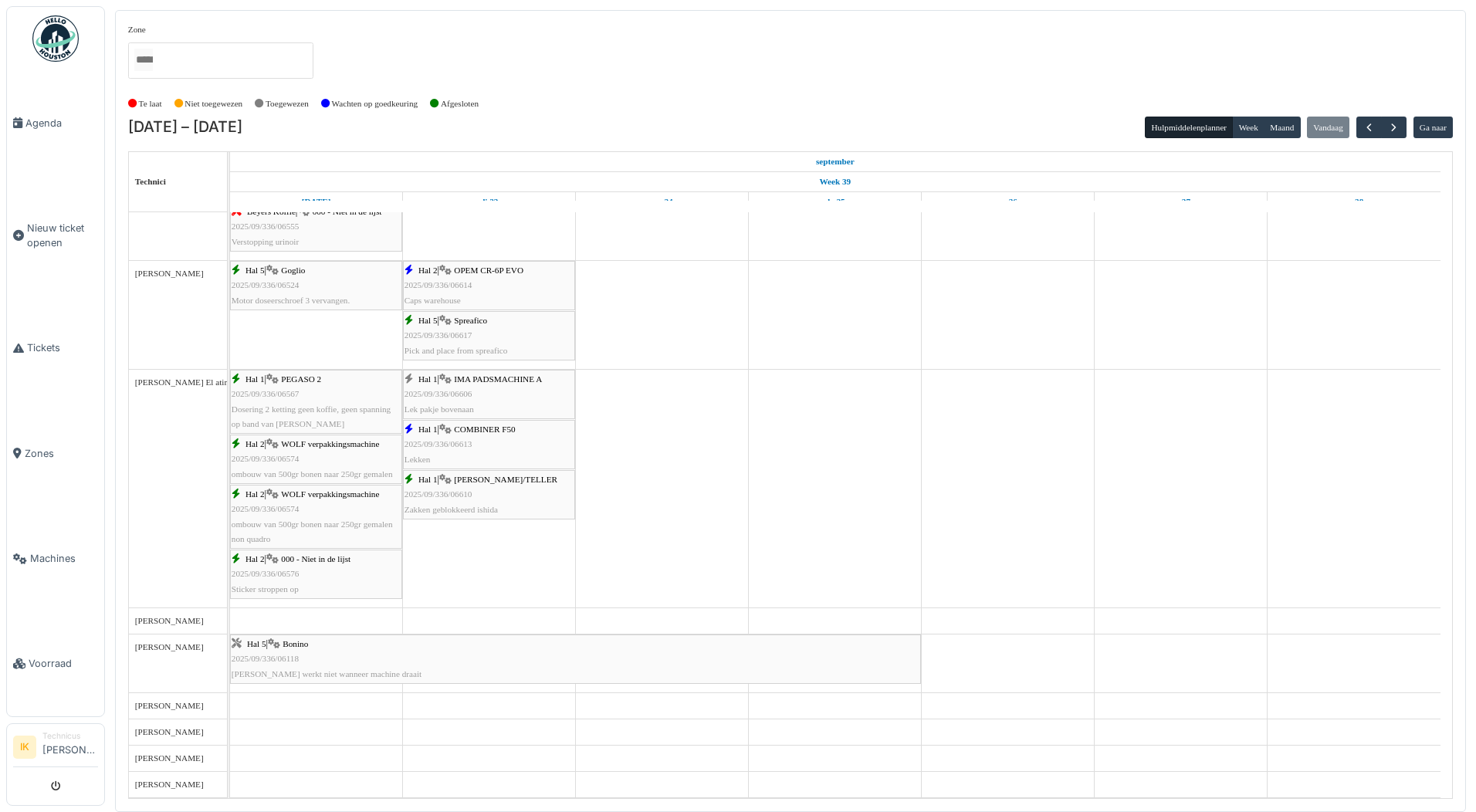
click at [439, 400] on div "Hal 1 | IMA PADSMACHINE A 2025/09/336/06606 Lek pakje bovenaan" at bounding box center [489, 395] width 169 height 45
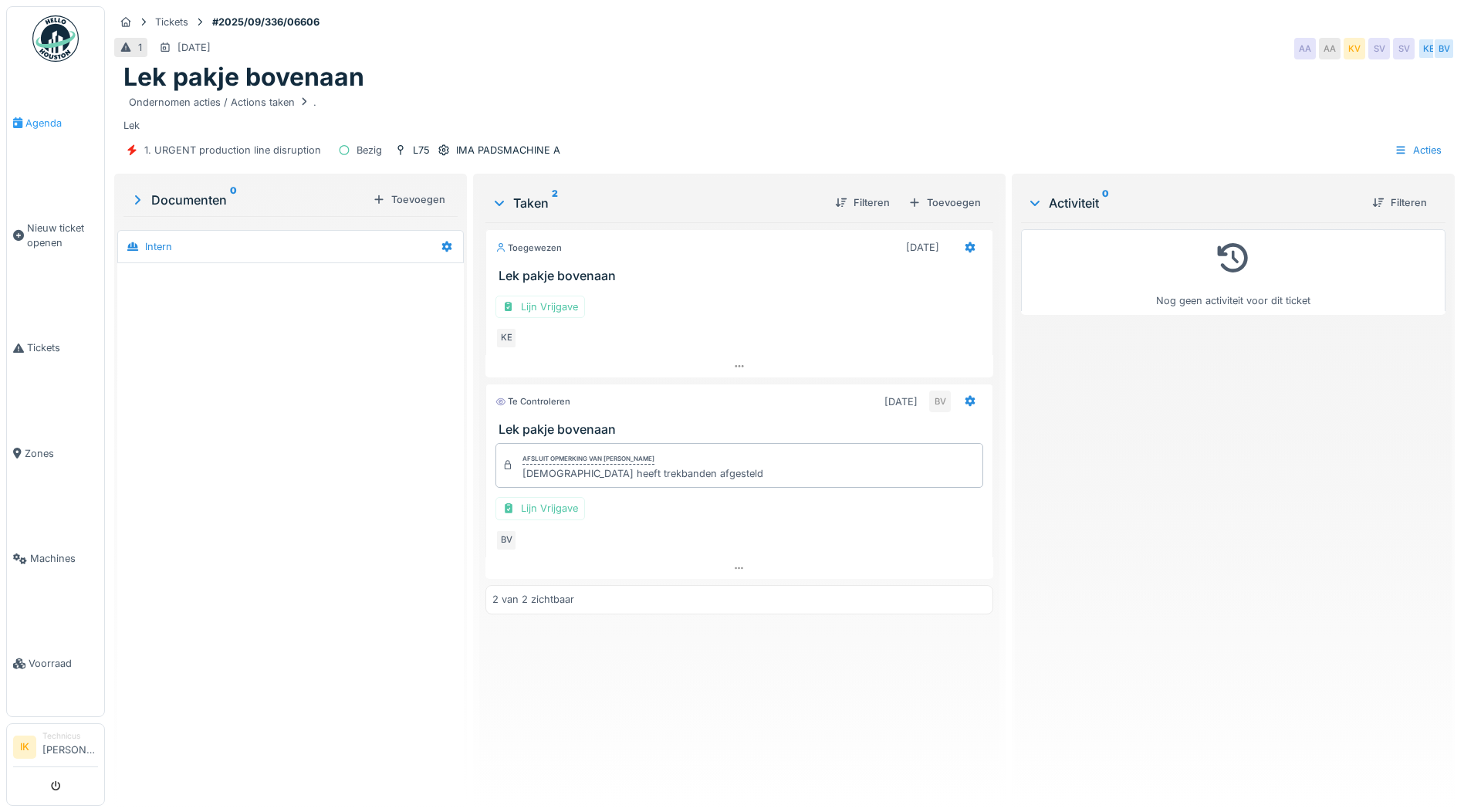
click at [43, 119] on span "Agenda" at bounding box center [62, 123] width 72 height 14
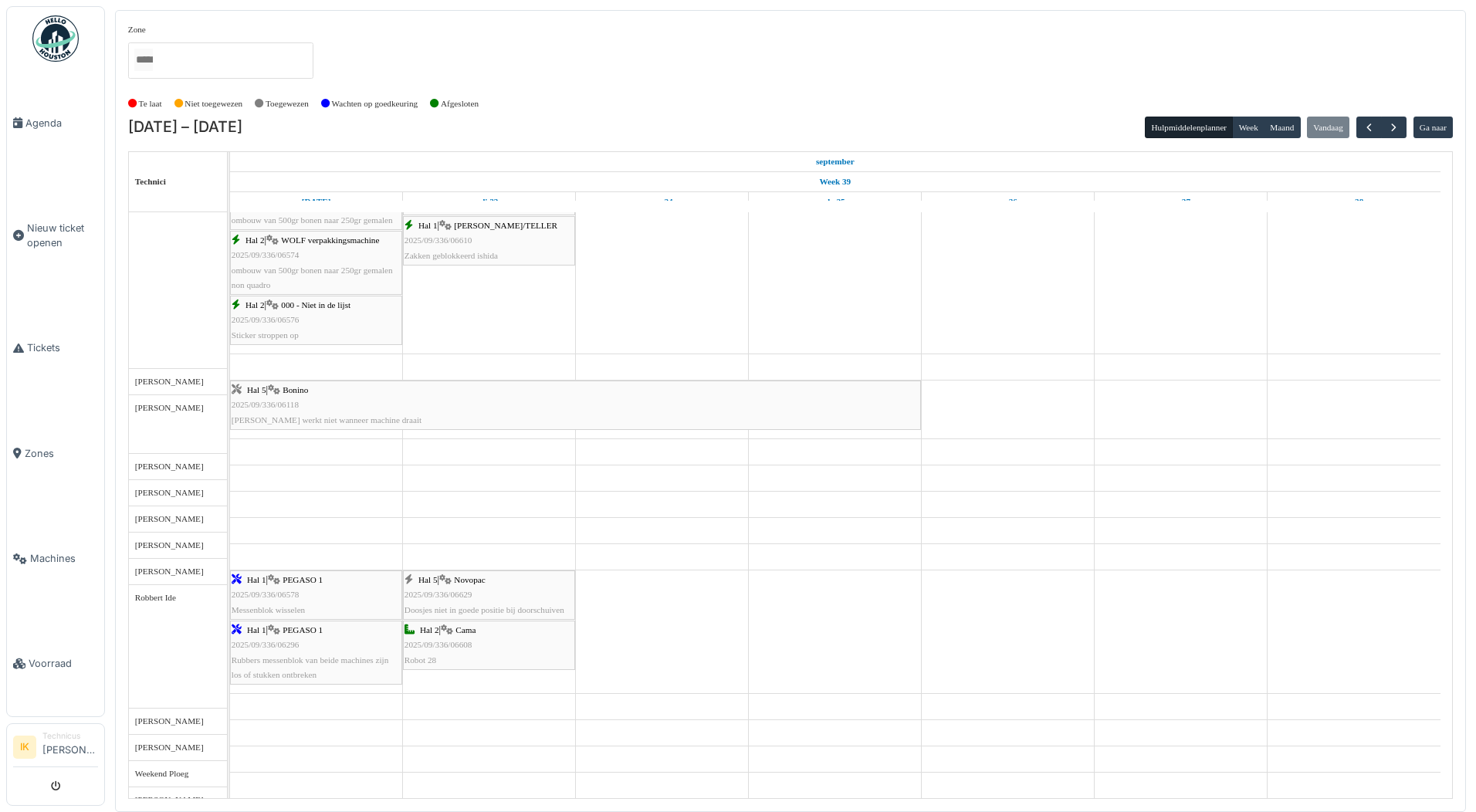
scroll to position [1874, 0]
click at [483, 572] on div "Hal 5 | Novopac 2025/09/336/06629 Doosjes niet in goede positie bij doorschuiven" at bounding box center [489, 595] width 169 height 45
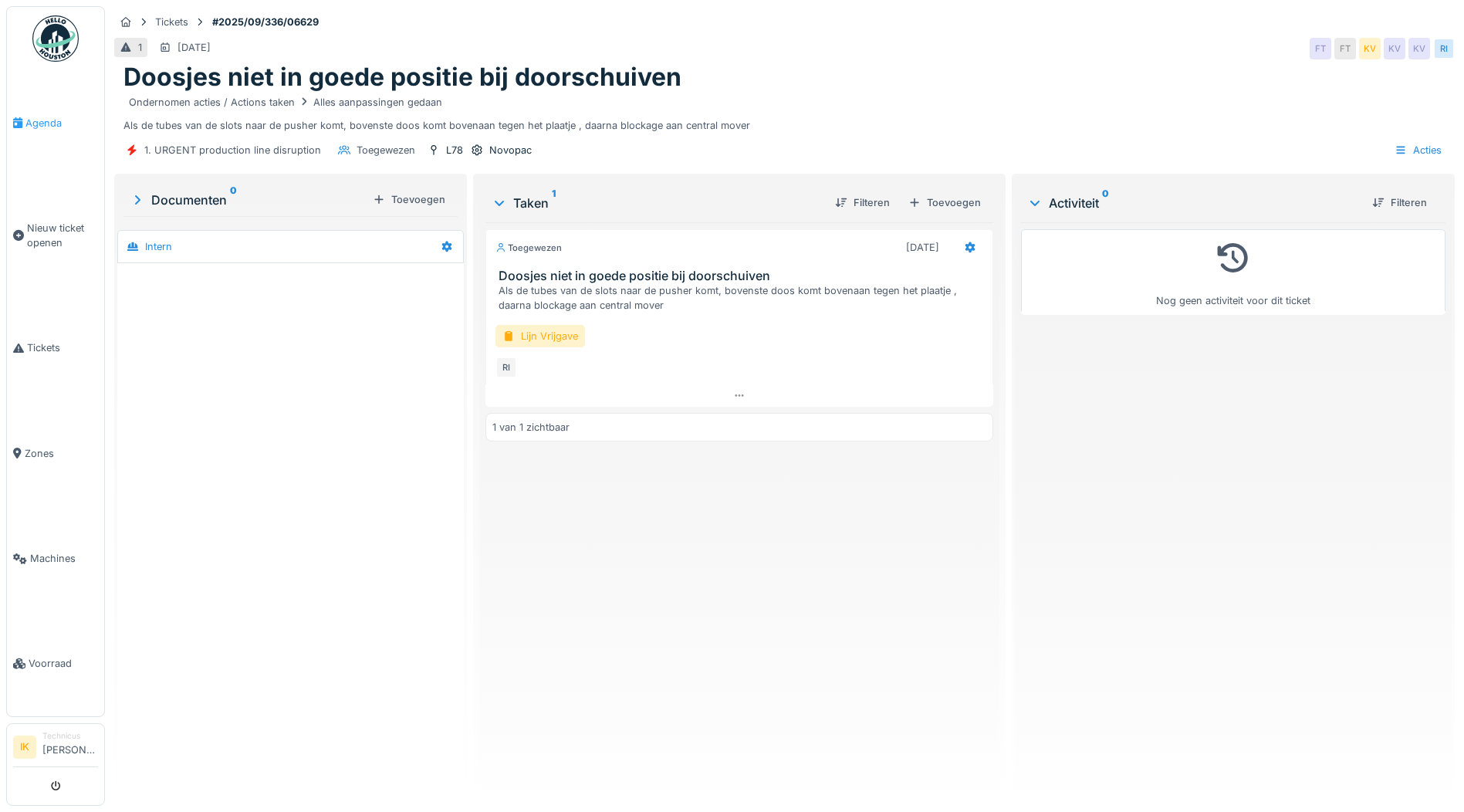
click at [47, 121] on span "Agenda" at bounding box center [62, 123] width 72 height 14
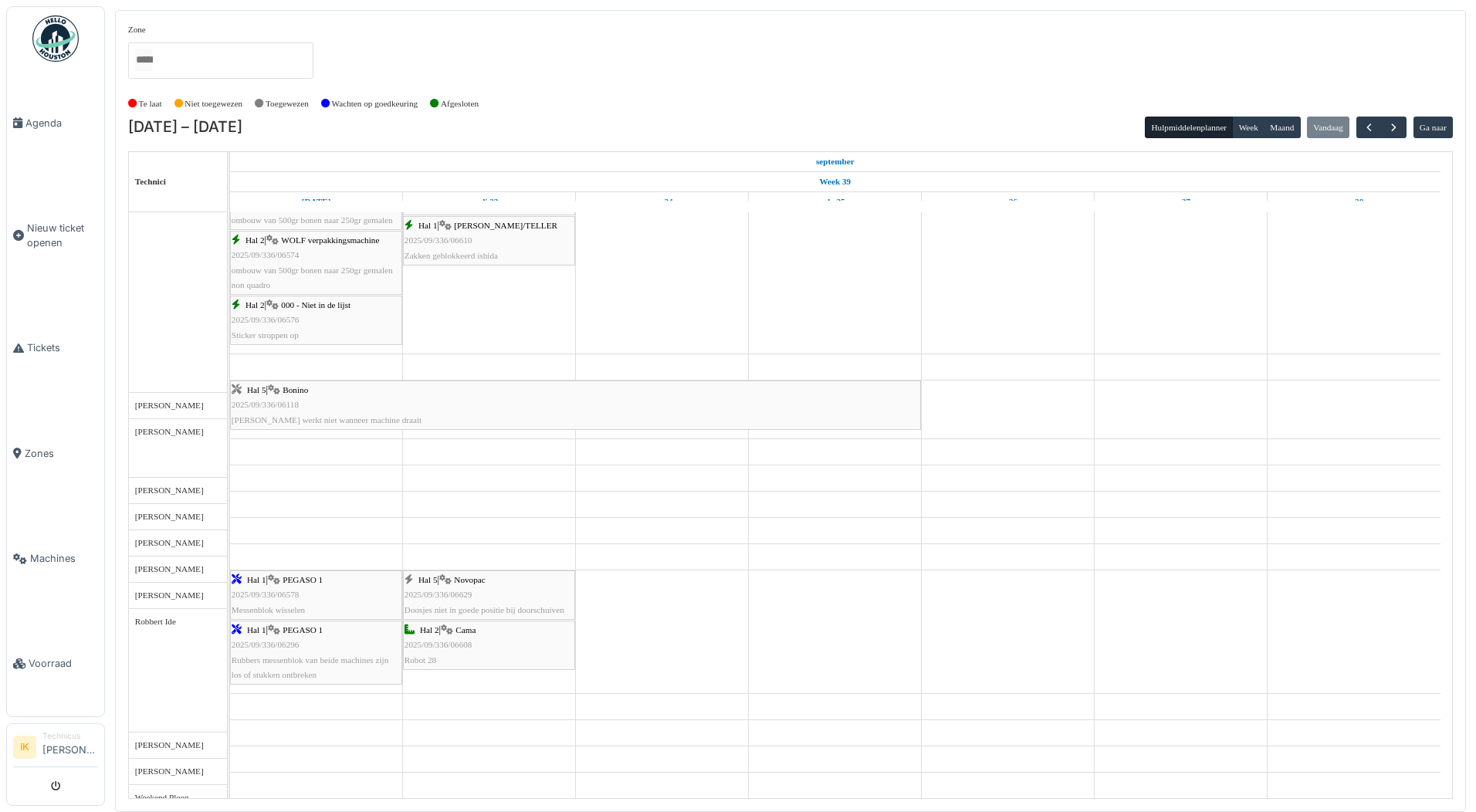
scroll to position [1874, 0]
click at [443, 642] on span "2025/09/336/06608" at bounding box center [438, 645] width 68 height 10
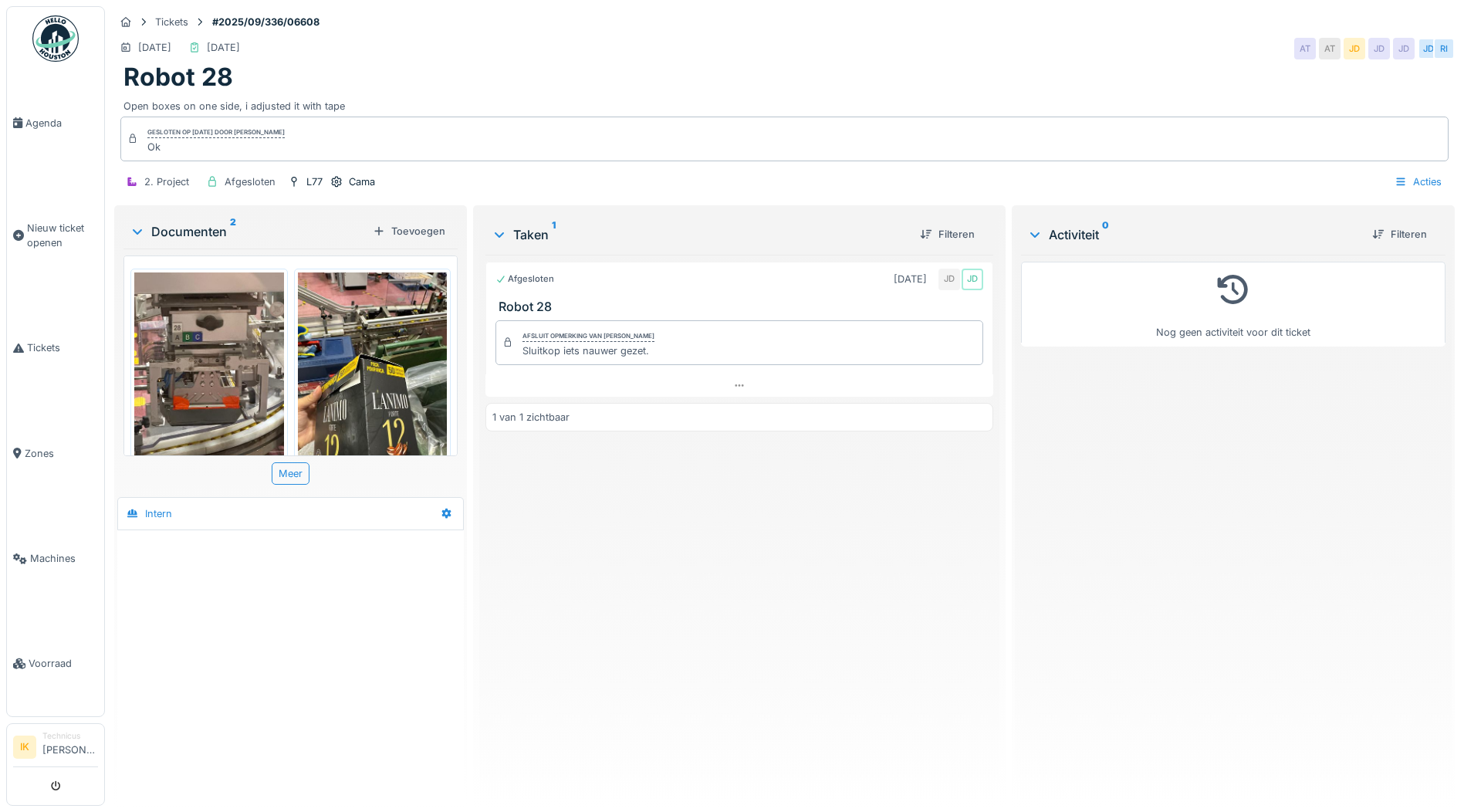
click at [225, 363] on img at bounding box center [209, 372] width 150 height 199
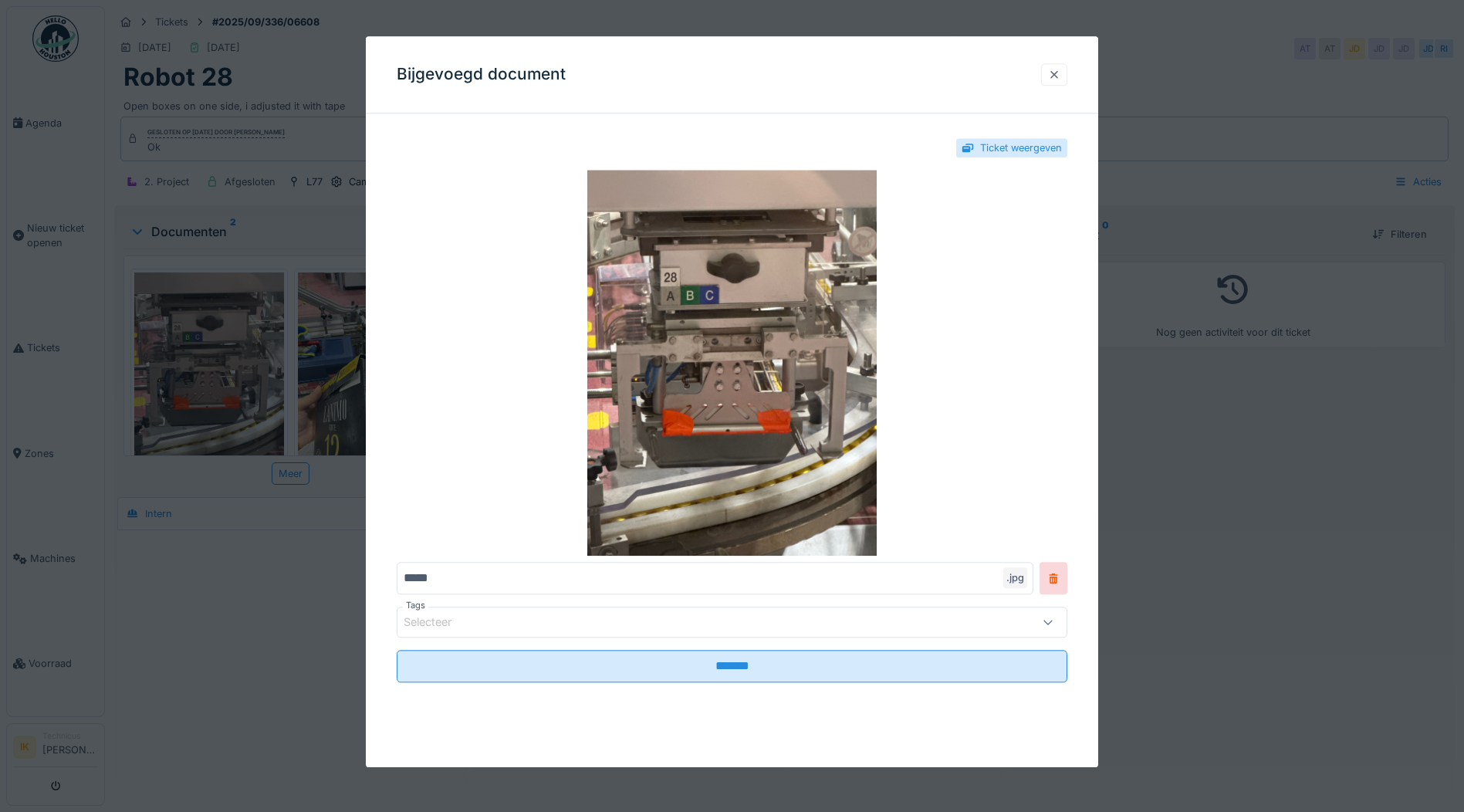
click at [1059, 75] on div at bounding box center [1053, 74] width 12 height 14
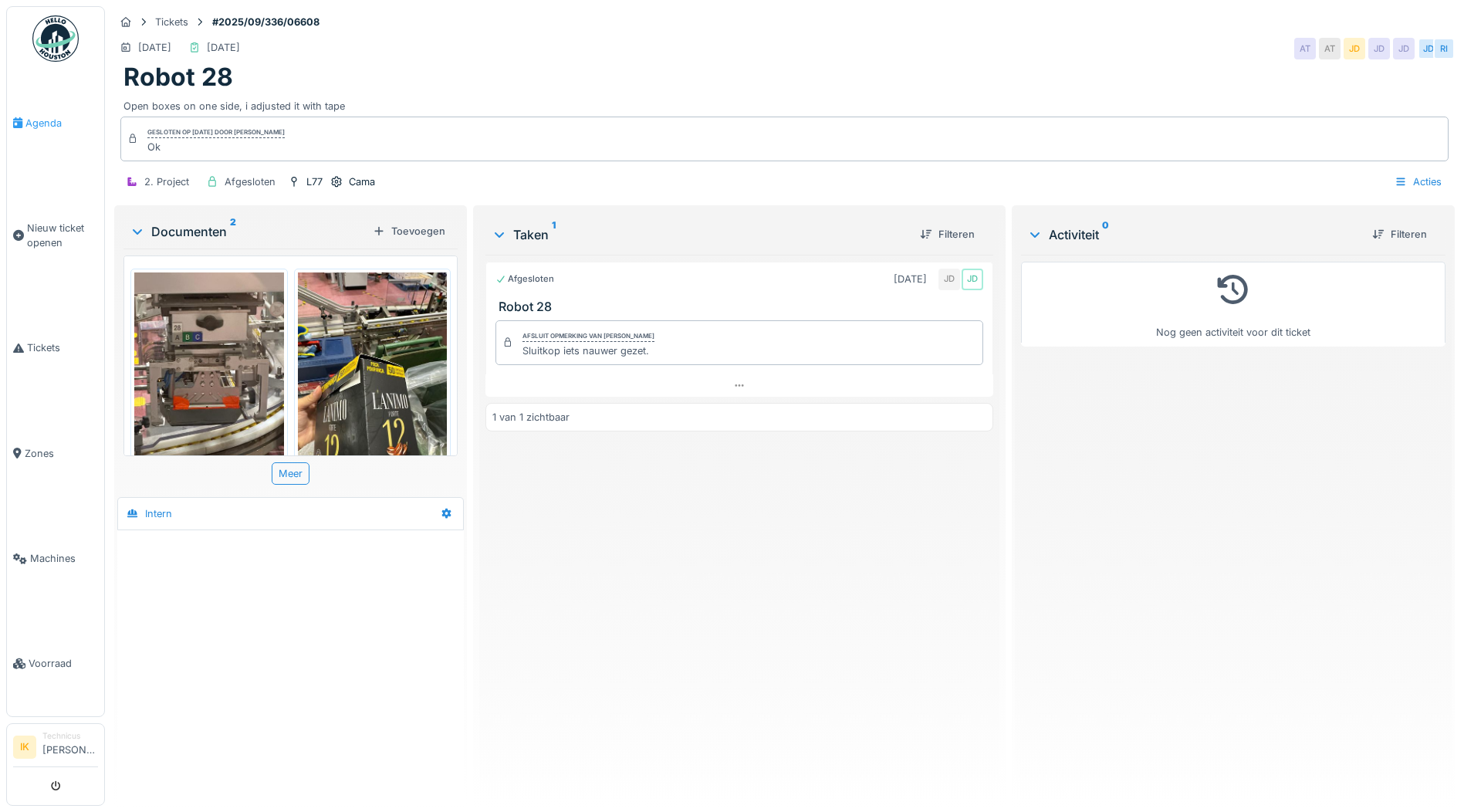
click at [35, 121] on span "Agenda" at bounding box center [62, 123] width 72 height 14
